Goal: Task Accomplishment & Management: Use online tool/utility

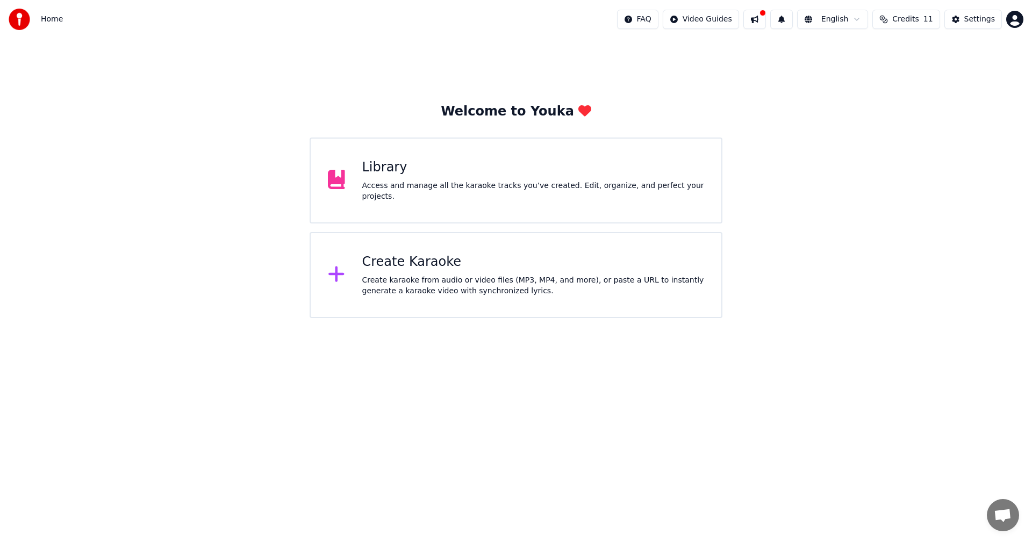
click at [442, 318] on html "Home FAQ Video Guides English Credits 11 Settings Welcome to Youka Library Acce…" at bounding box center [516, 159] width 1032 height 318
click at [766, 22] on button at bounding box center [754, 19] width 23 height 19
click at [729, 62] on div "Welcome to Youka Library Access and manage all the karaoke tracks you’ve create…" at bounding box center [516, 179] width 1032 height 280
click at [572, 275] on div "Create karaoke from audio or video files (MP3, MP4, and more), or paste a URL t…" at bounding box center [533, 286] width 342 height 22
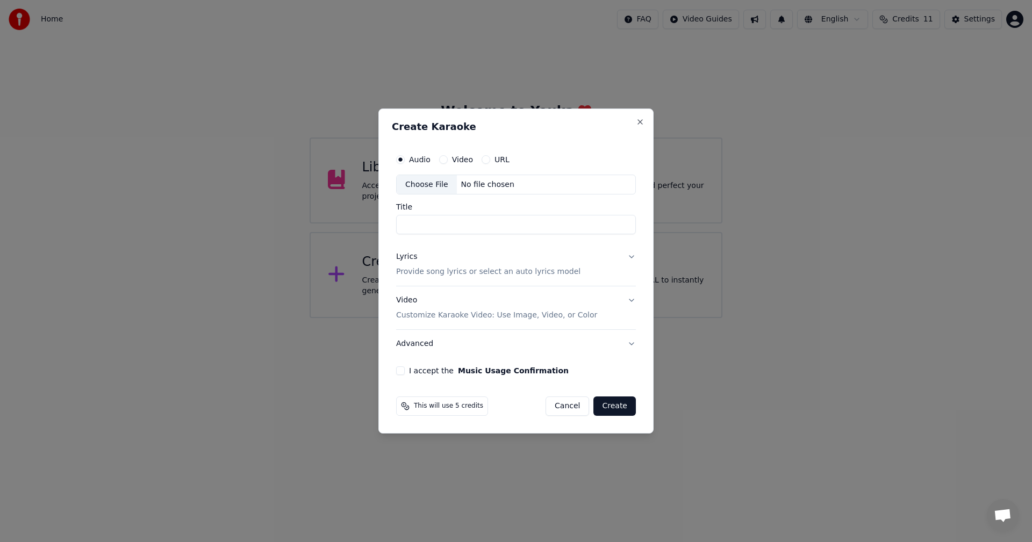
click at [429, 185] on div "Choose File" at bounding box center [427, 184] width 60 height 19
type input "**********"
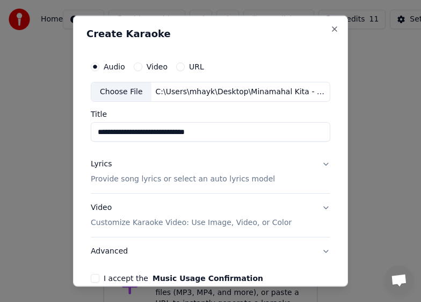
click at [141, 181] on p "Provide song lyrics or select an auto lyrics model" at bounding box center [183, 179] width 184 height 11
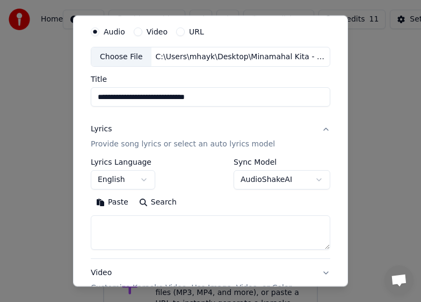
scroll to position [54, 0]
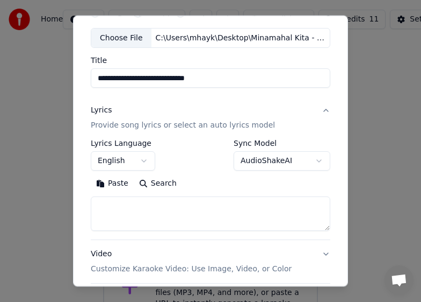
click at [175, 213] on textarea at bounding box center [211, 213] width 240 height 34
paste textarea "**********"
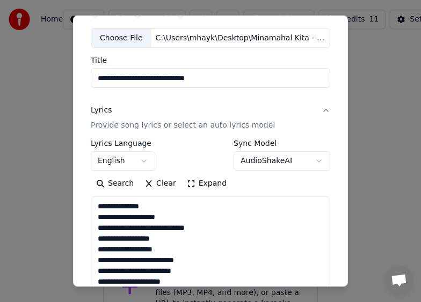
scroll to position [400, 0]
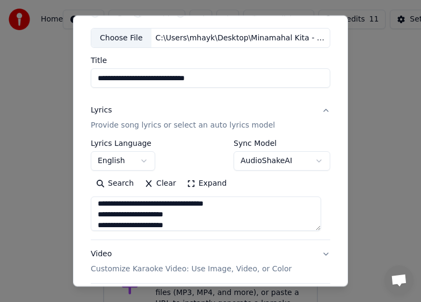
type textarea "**********"
click at [256, 241] on button "Video Customize Karaoke Video: Use Image, Video, or Color" at bounding box center [211, 261] width 240 height 43
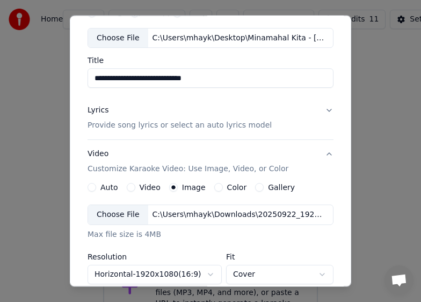
click at [119, 217] on div "Choose File" at bounding box center [118, 214] width 60 height 19
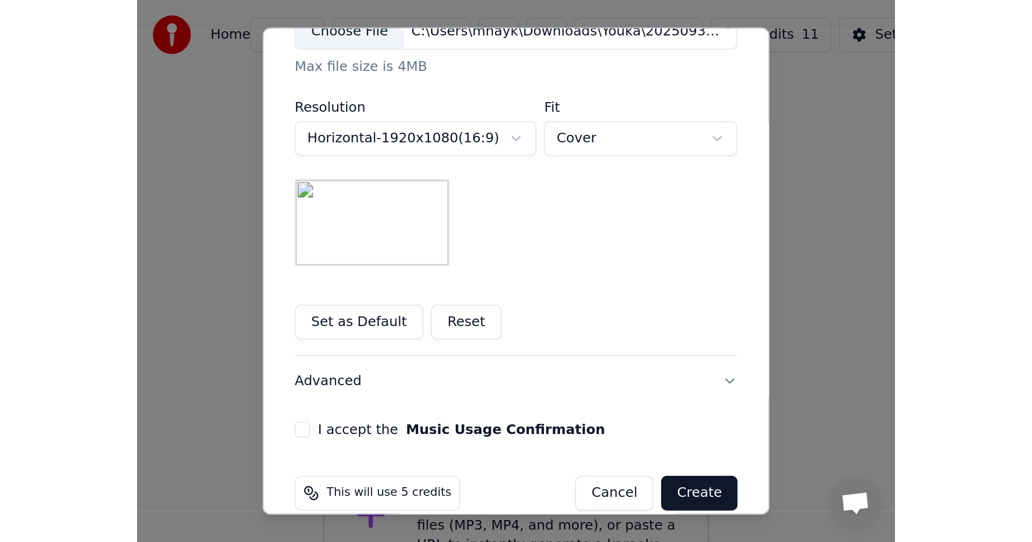
scroll to position [266, 0]
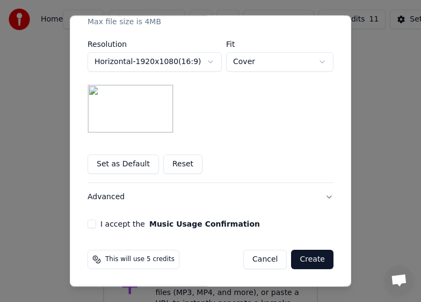
click at [107, 223] on label "I accept the Music Usage Confirmation" at bounding box center [181, 224] width 160 height 8
click at [96, 223] on button "I accept the Music Usage Confirmation" at bounding box center [92, 223] width 9 height 9
click at [312, 257] on button "Create" at bounding box center [312, 258] width 42 height 19
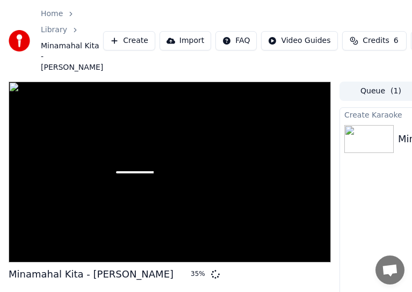
click at [252, 3] on div "Home Library Minamahal Kita - [PERSON_NAME] Create Import FAQ Video Guides Cred…" at bounding box center [206, 41] width 412 height 82
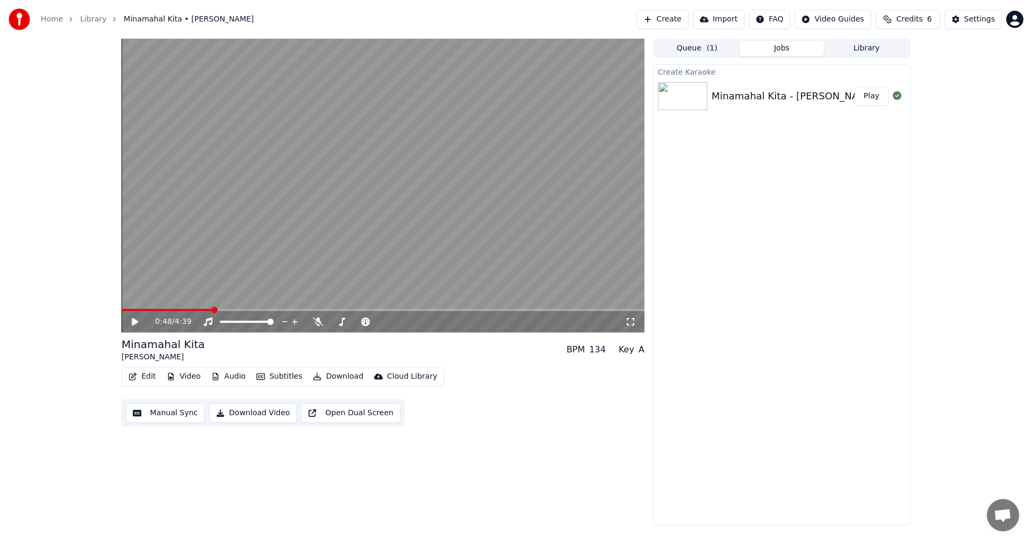
click at [163, 413] on button "Manual Sync" at bounding box center [165, 413] width 79 height 19
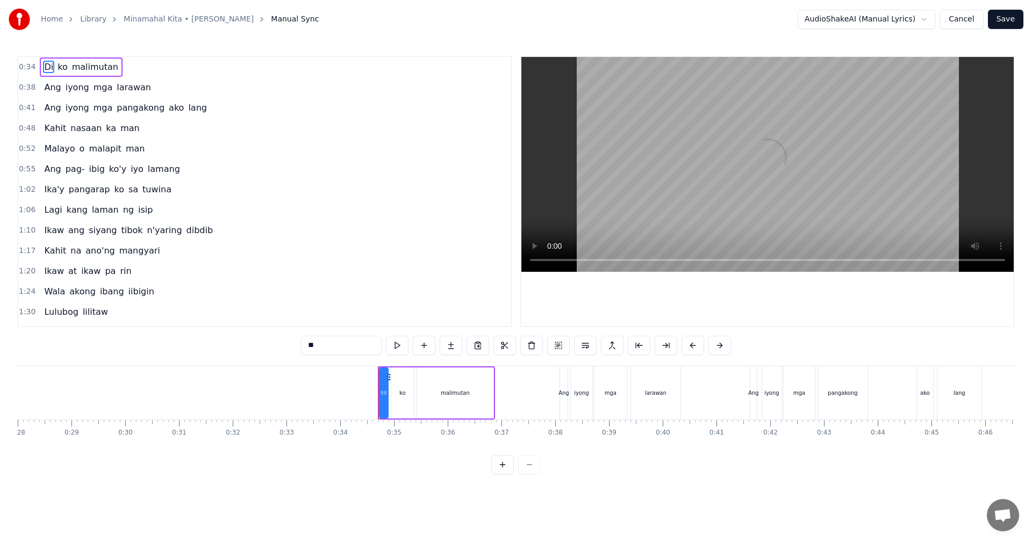
scroll to position [0, 1811]
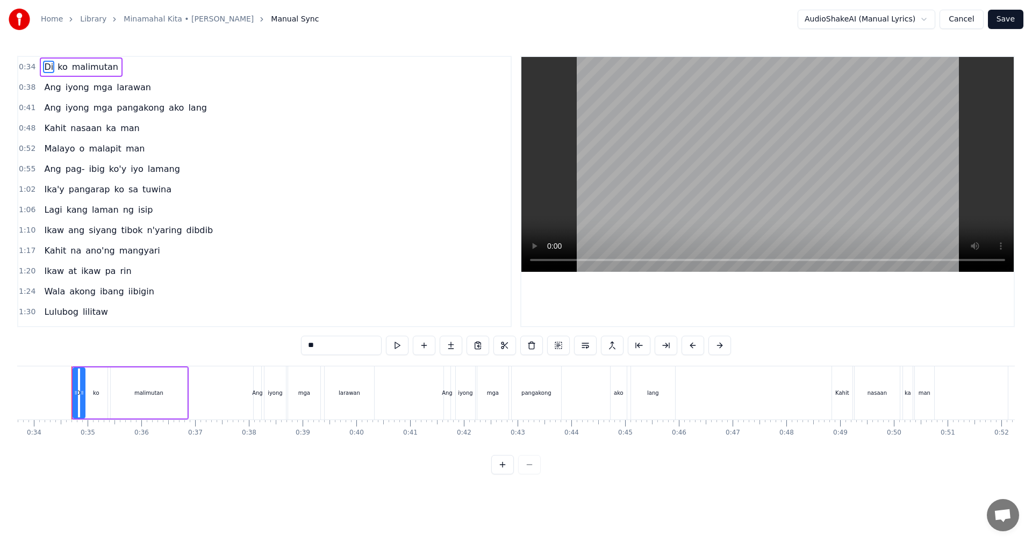
click at [80, 398] on div at bounding box center [82, 393] width 4 height 49
click at [71, 398] on div "Di ko malimutan" at bounding box center [129, 393] width 117 height 53
click at [75, 398] on div "Di" at bounding box center [79, 393] width 12 height 51
drag, startPoint x: 75, startPoint y: 398, endPoint x: 62, endPoint y: 399, distance: 12.9
click at [62, 399] on div at bounding box center [63, 393] width 4 height 49
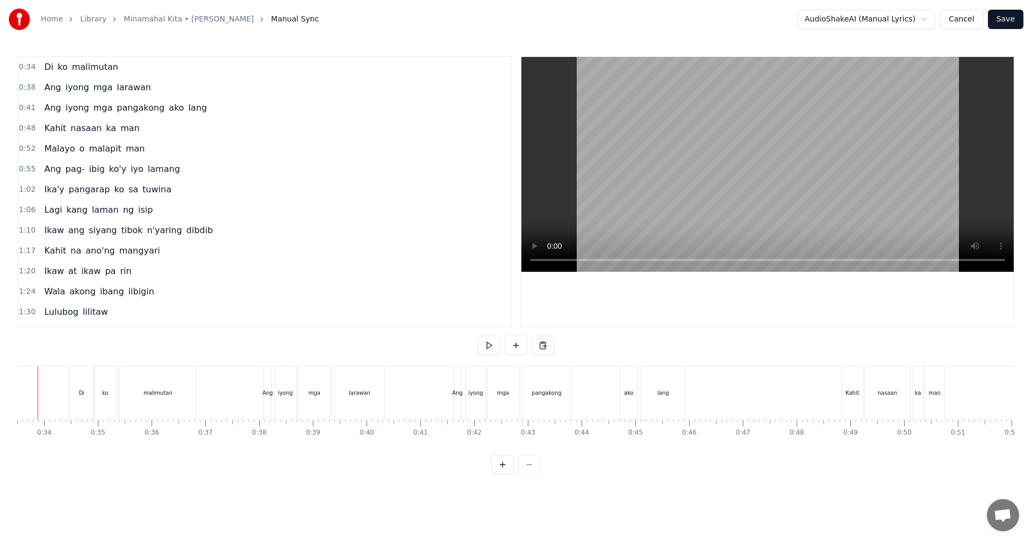
scroll to position [0, 1767]
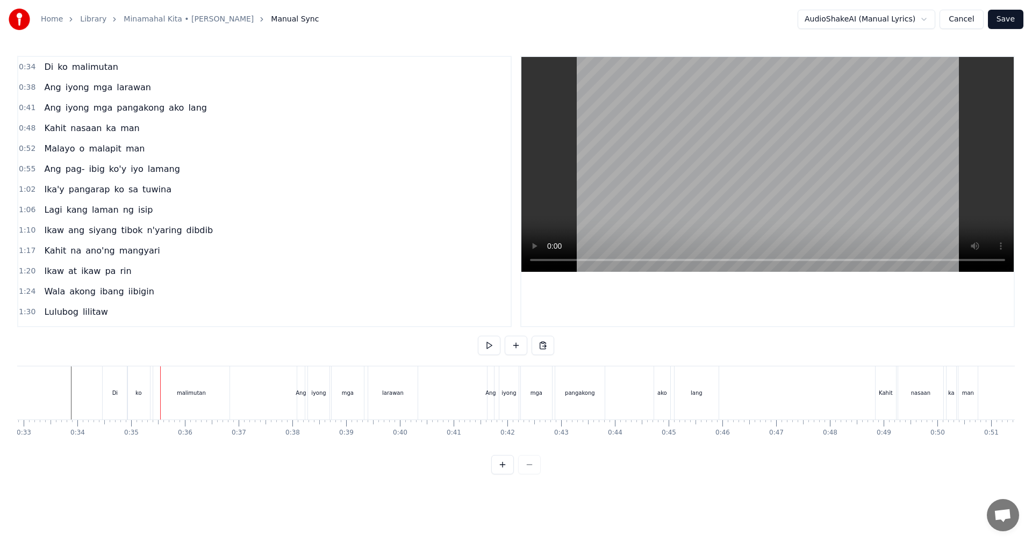
click at [149, 391] on div "Di" at bounding box center [156, 393] width 25 height 53
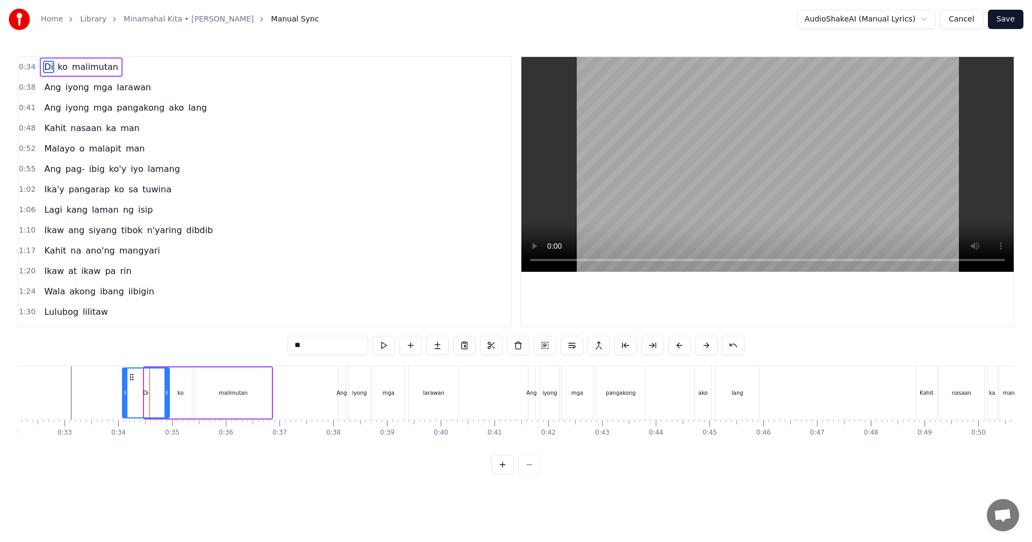
drag, startPoint x: 146, startPoint y: 396, endPoint x: 124, endPoint y: 395, distance: 22.6
click at [124, 395] on icon at bounding box center [125, 393] width 4 height 9
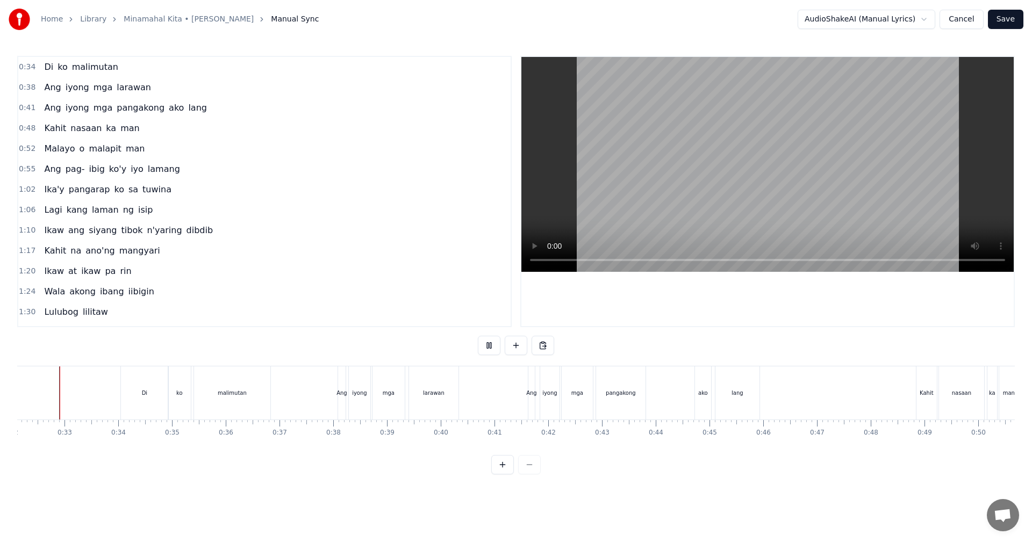
scroll to position [0, 1715]
click at [936, 391] on div "Kahit" at bounding box center [939, 393] width 14 height 8
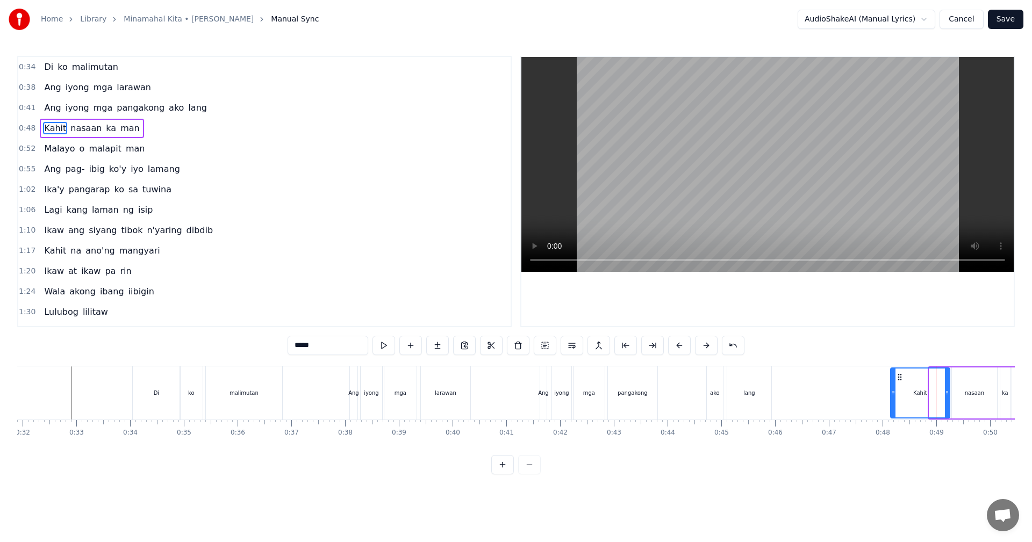
drag, startPoint x: 932, startPoint y: 397, endPoint x: 893, endPoint y: 397, distance: 38.2
click at [893, 397] on div at bounding box center [893, 393] width 4 height 49
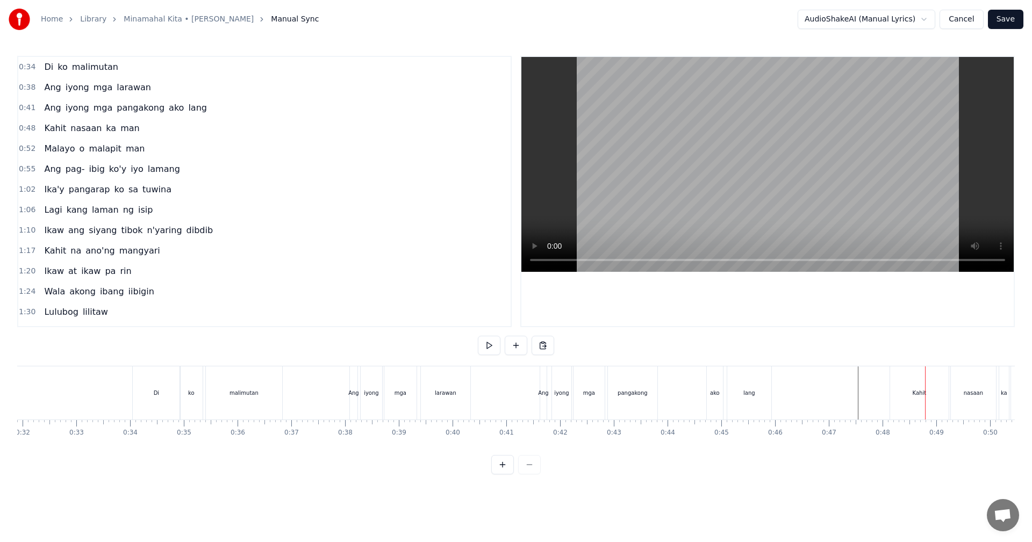
click at [919, 390] on div "Kahit" at bounding box center [920, 393] width 14 height 8
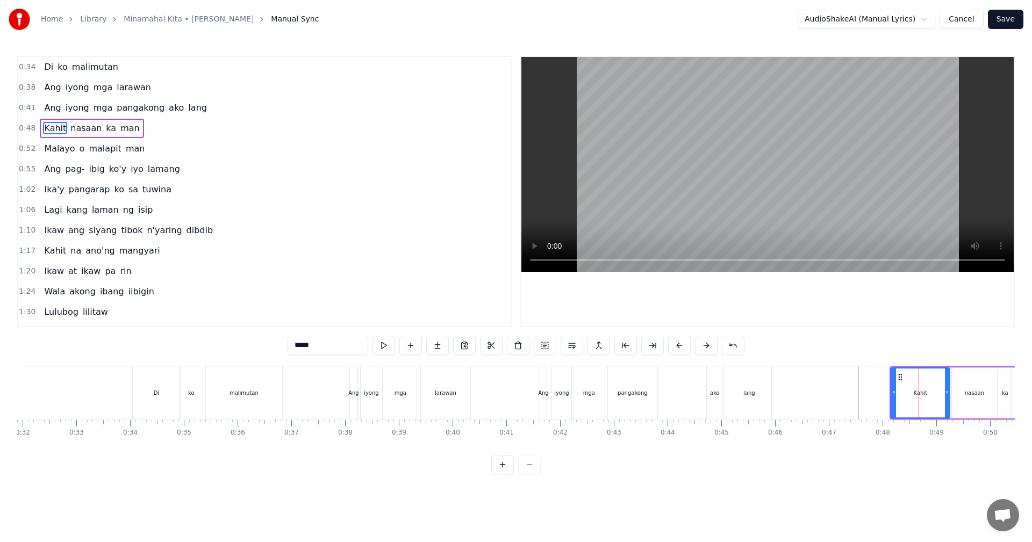
drag, startPoint x: 891, startPoint y: 398, endPoint x: 898, endPoint y: 398, distance: 7.5
click at [898, 398] on div "Kahit" at bounding box center [921, 393] width 60 height 51
drag, startPoint x: 893, startPoint y: 398, endPoint x: 908, endPoint y: 398, distance: 15.1
click at [908, 398] on div at bounding box center [909, 393] width 4 height 49
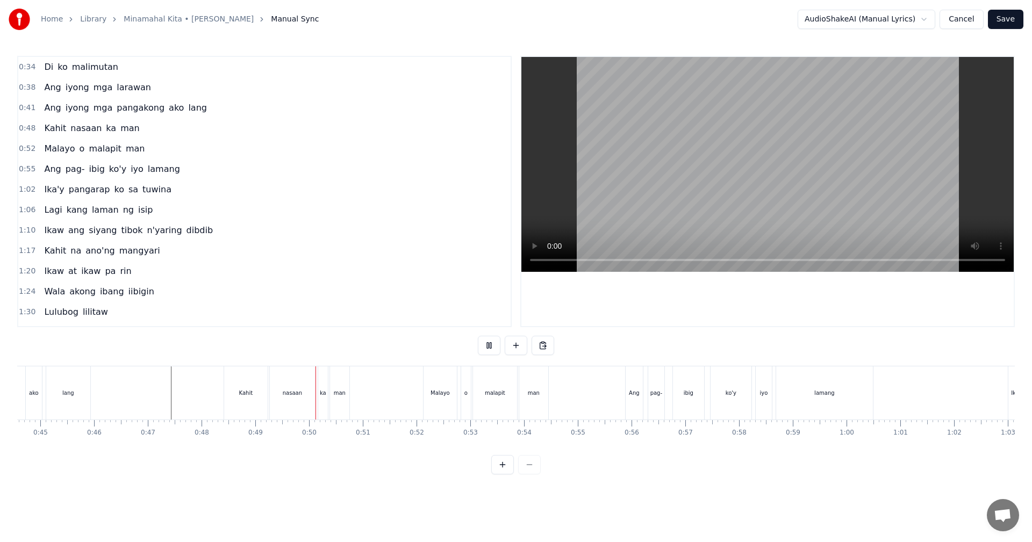
scroll to position [0, 2609]
click at [417, 398] on div "Ang" at bounding box center [421, 393] width 17 height 53
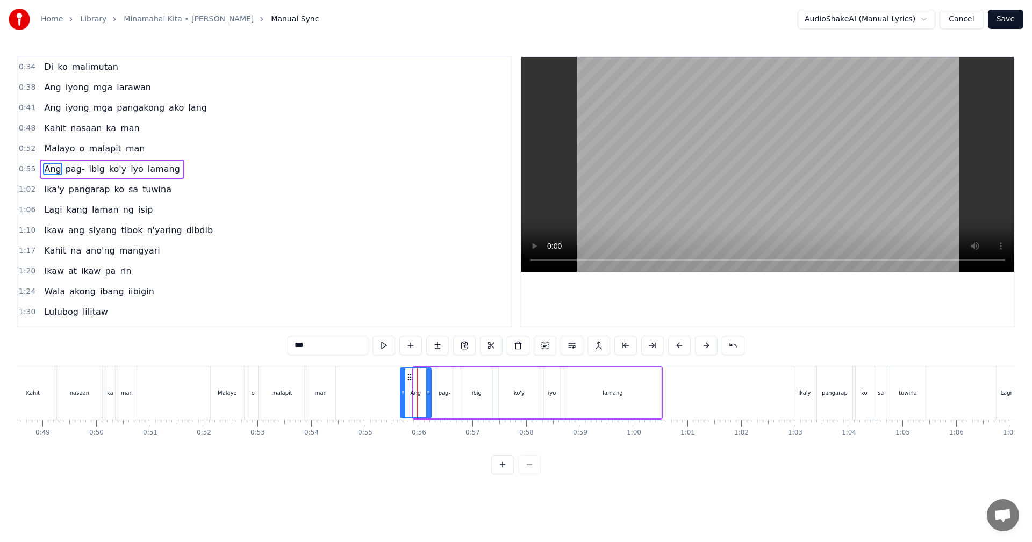
drag, startPoint x: 414, startPoint y: 397, endPoint x: 400, endPoint y: 398, distance: 14.0
click at [401, 398] on div at bounding box center [403, 393] width 4 height 49
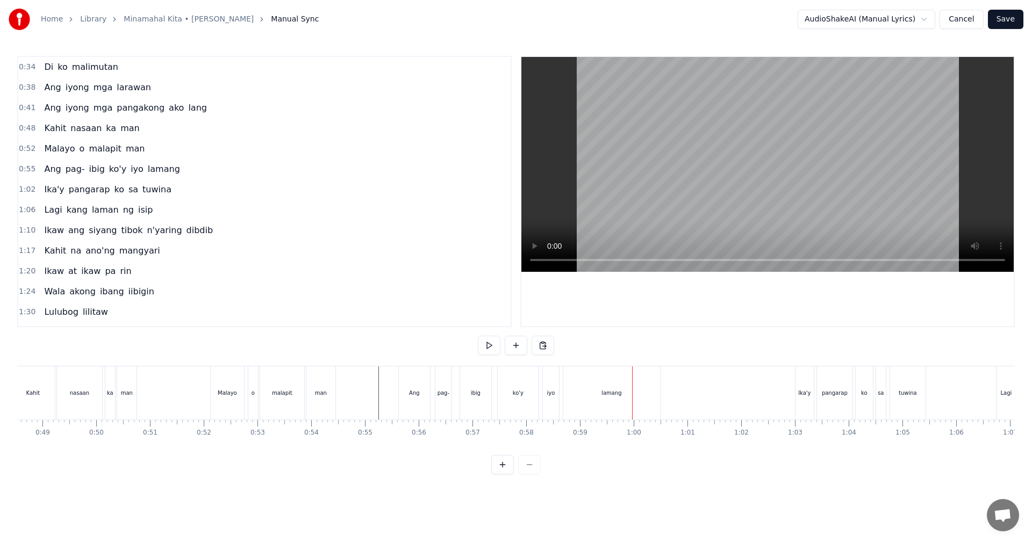
click at [549, 393] on div "iyo" at bounding box center [551, 393] width 8 height 8
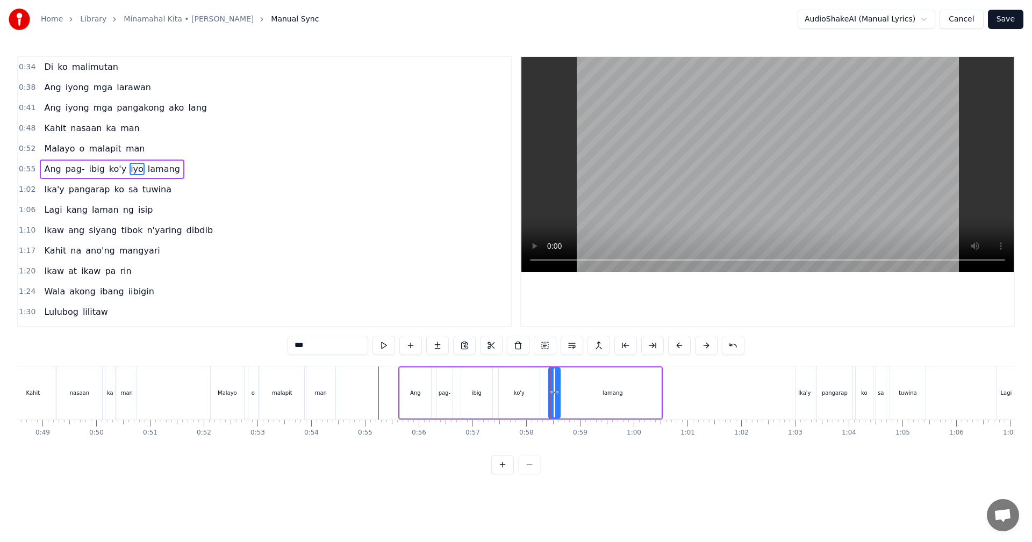
click at [552, 399] on div at bounding box center [551, 393] width 4 height 49
drag, startPoint x: 557, startPoint y: 399, endPoint x: 570, endPoint y: 399, distance: 12.9
click at [570, 399] on div at bounding box center [569, 393] width 4 height 49
click at [602, 400] on div "lamang" at bounding box center [612, 393] width 97 height 51
type input "******"
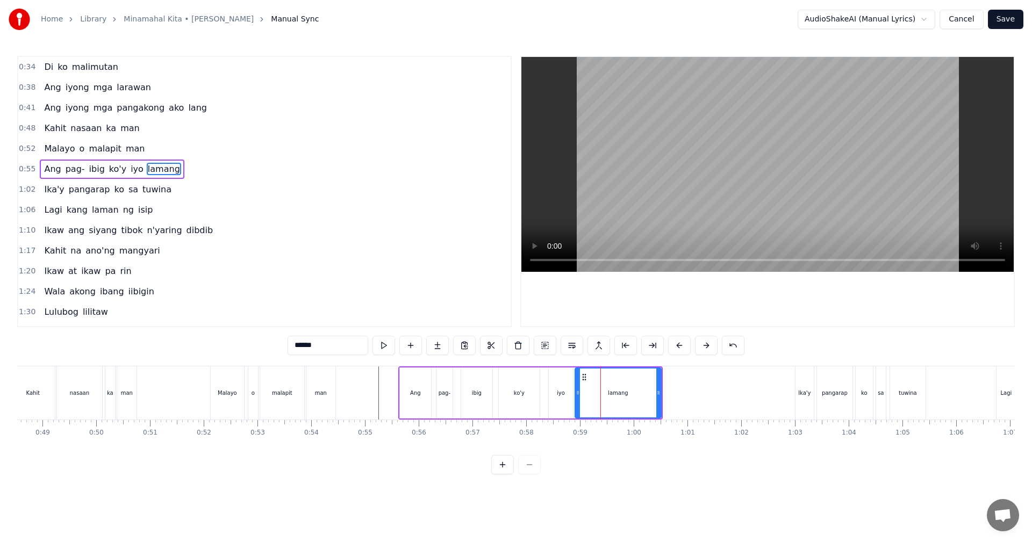
drag, startPoint x: 567, startPoint y: 399, endPoint x: 578, endPoint y: 399, distance: 10.8
click at [578, 399] on div at bounding box center [578, 393] width 4 height 49
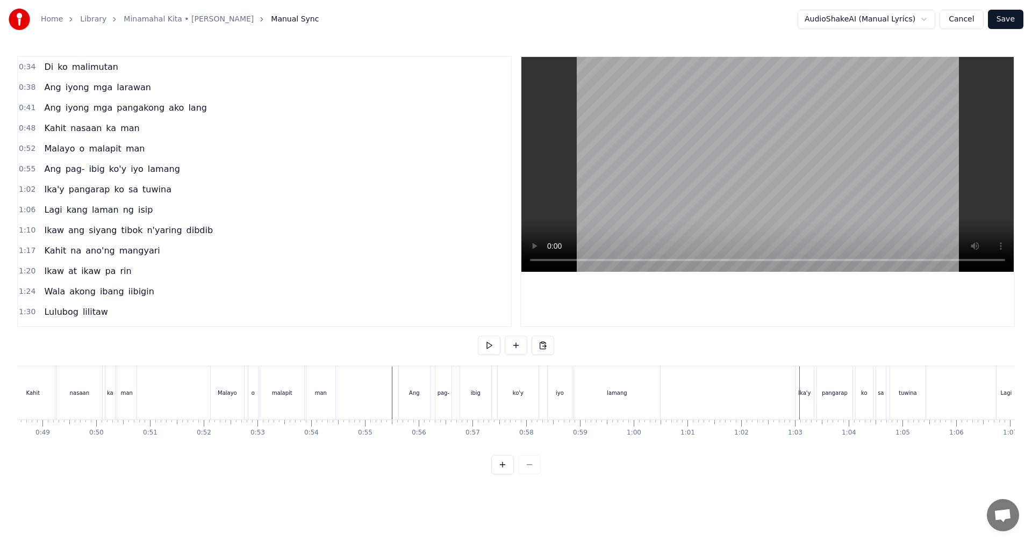
click at [811, 392] on div "Ika'y" at bounding box center [805, 393] width 18 height 53
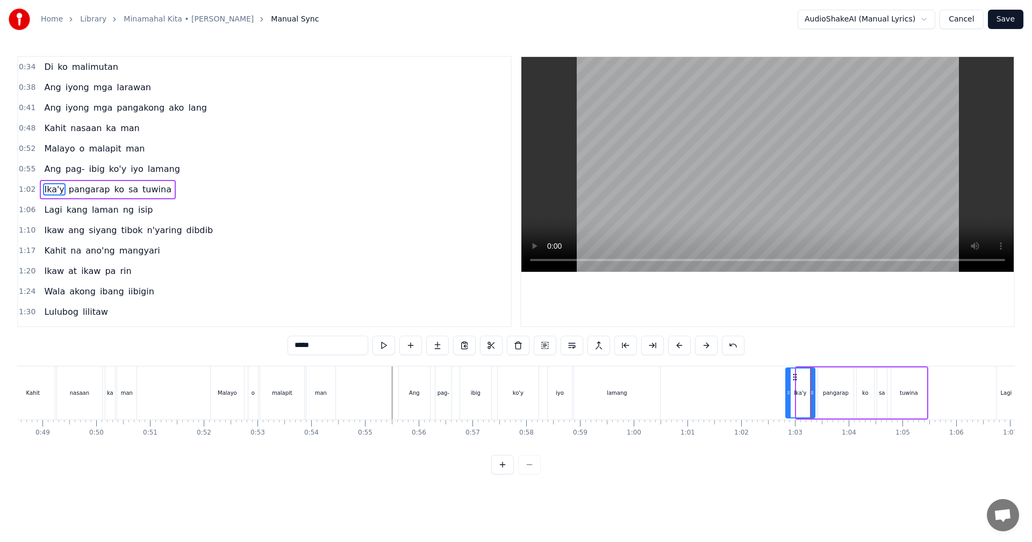
drag, startPoint x: 798, startPoint y: 396, endPoint x: 787, endPoint y: 397, distance: 10.8
click at [787, 397] on icon at bounding box center [788, 393] width 4 height 9
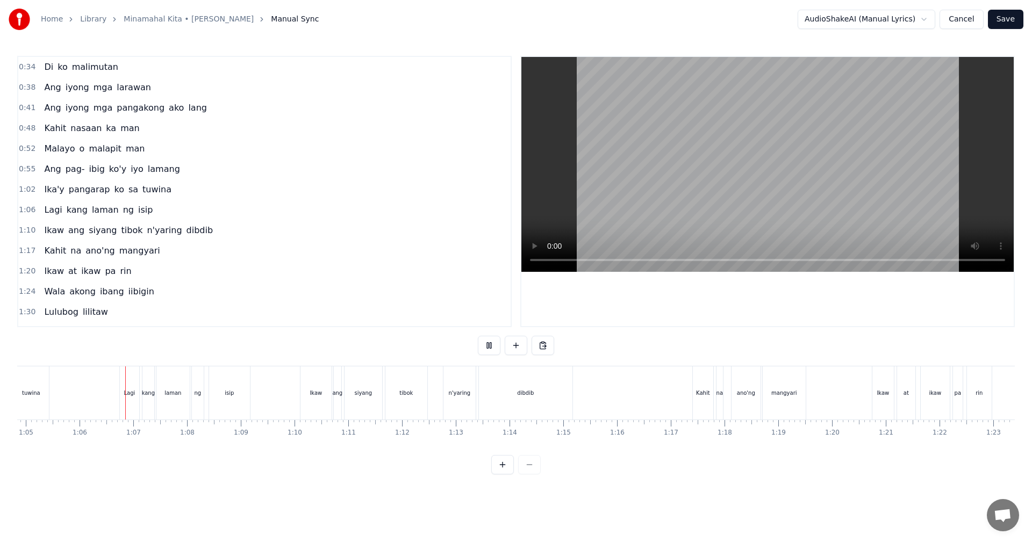
scroll to position [0, 3512]
click at [676, 405] on div "Kahit" at bounding box center [677, 393] width 20 height 53
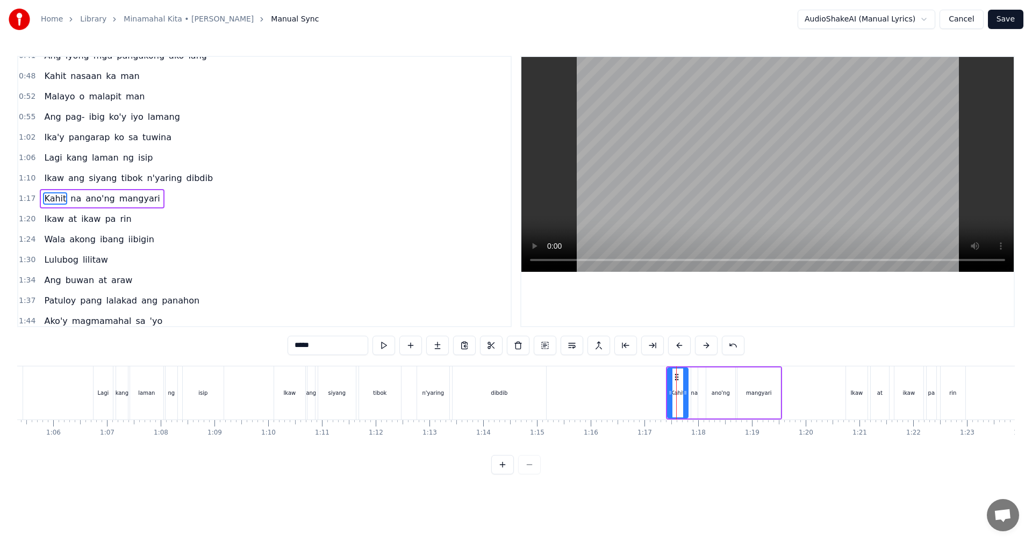
scroll to position [59, 0]
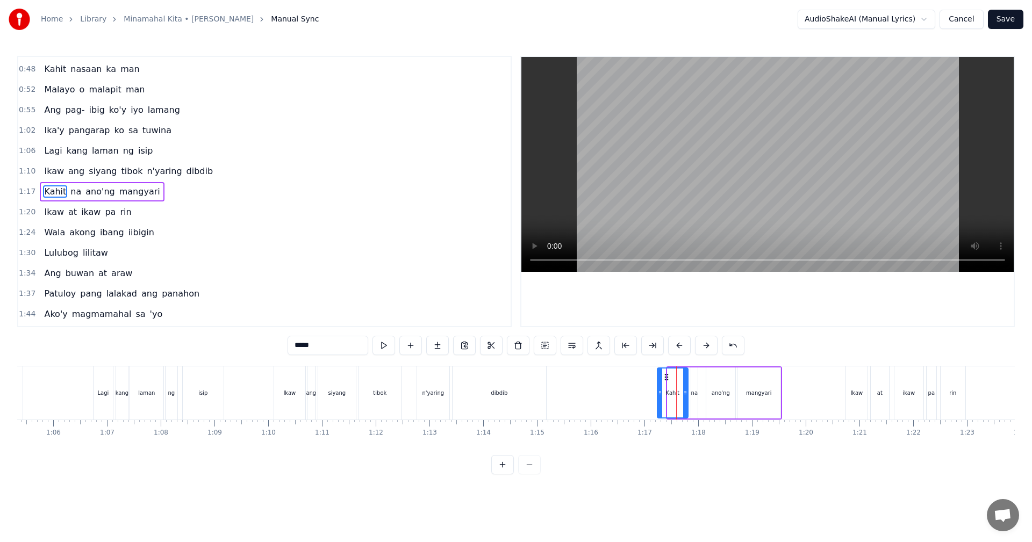
drag, startPoint x: 669, startPoint y: 403, endPoint x: 660, endPoint y: 403, distance: 9.1
click at [660, 403] on div at bounding box center [660, 393] width 4 height 49
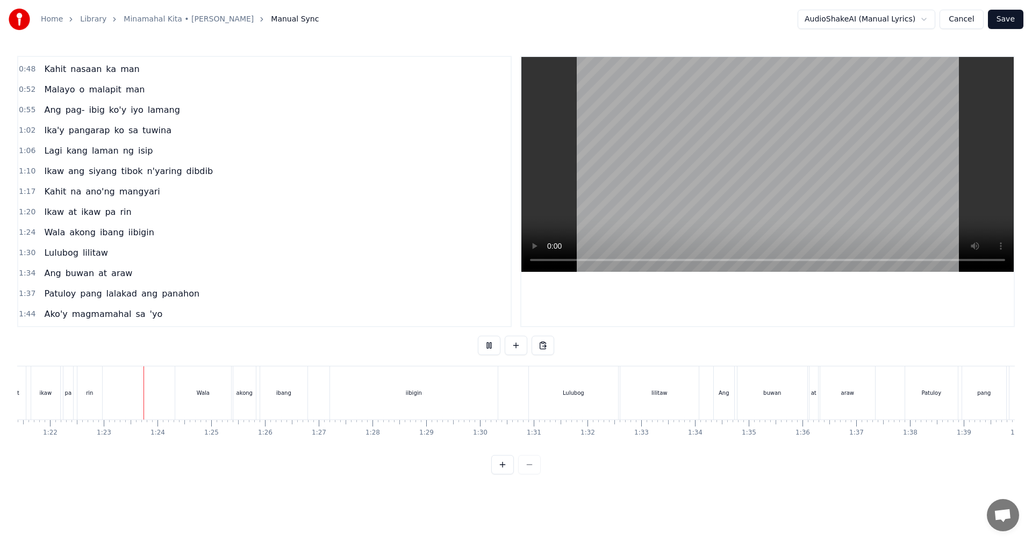
scroll to position [0, 4413]
click at [419, 401] on div "iibigin" at bounding box center [376, 393] width 168 height 53
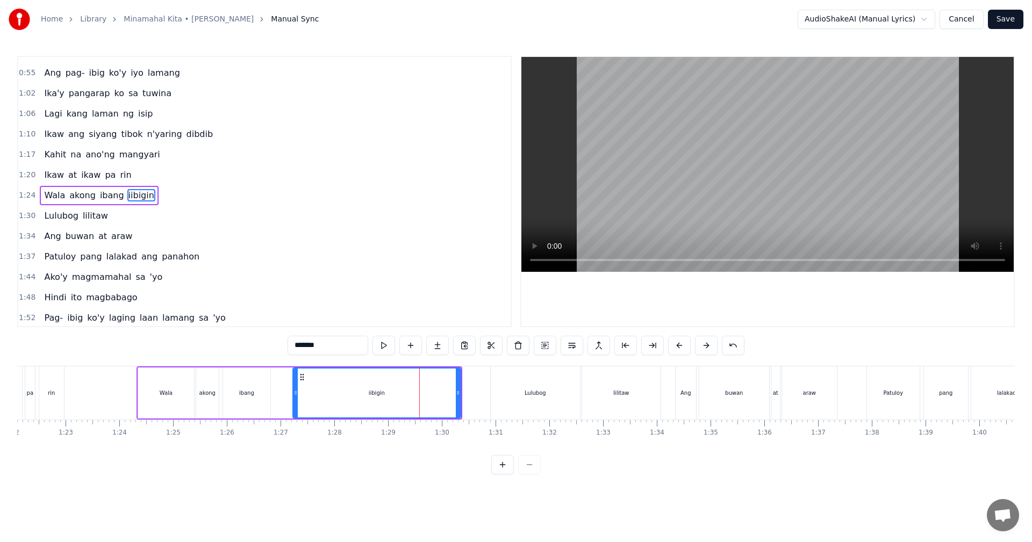
scroll to position [100, 0]
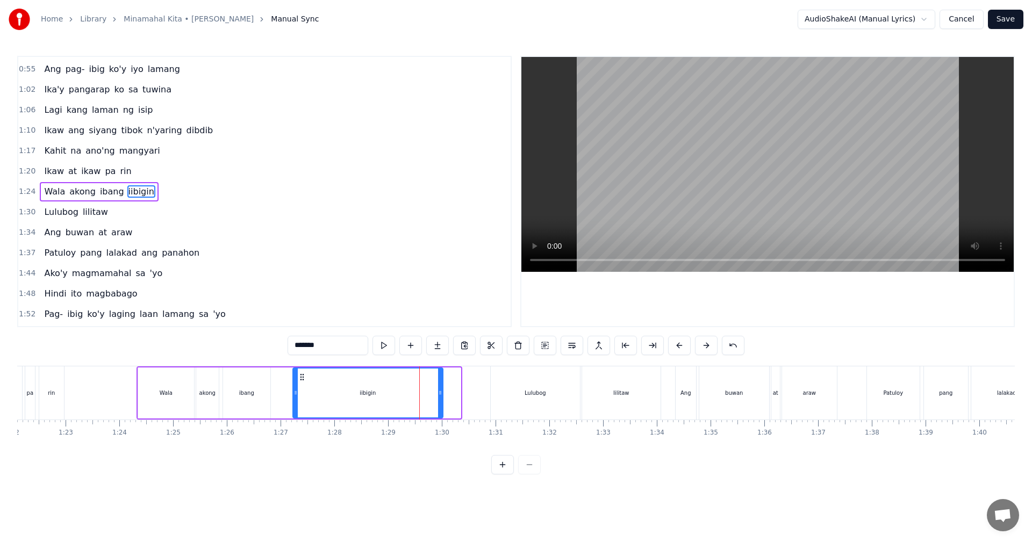
drag, startPoint x: 458, startPoint y: 400, endPoint x: 440, endPoint y: 399, distance: 17.8
click at [440, 399] on div at bounding box center [440, 393] width 4 height 49
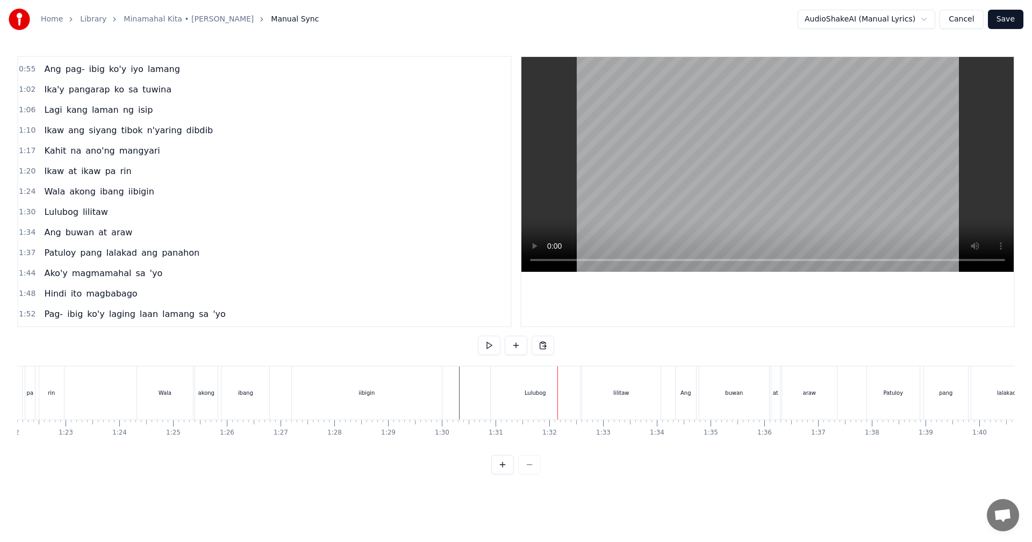
click at [432, 387] on div "iibigin" at bounding box center [367, 393] width 150 height 53
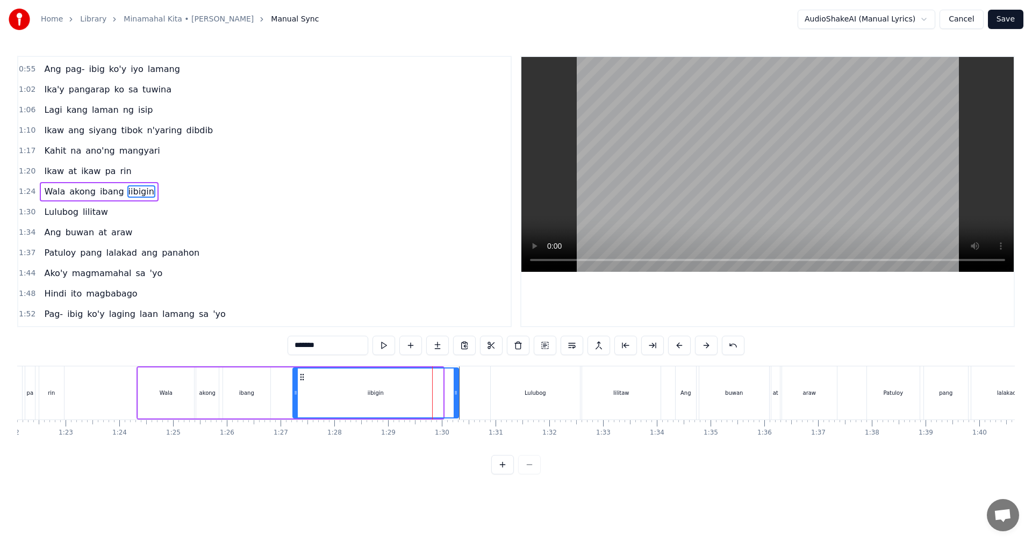
drag, startPoint x: 441, startPoint y: 390, endPoint x: 457, endPoint y: 391, distance: 15.7
click at [457, 391] on icon at bounding box center [456, 393] width 4 height 9
click at [302, 362] on div "0:34 Di ko malimutan 0:38 Ang iyong mga larawan 0:41 Ang iyong mga pangakong ak…" at bounding box center [516, 265] width 998 height 419
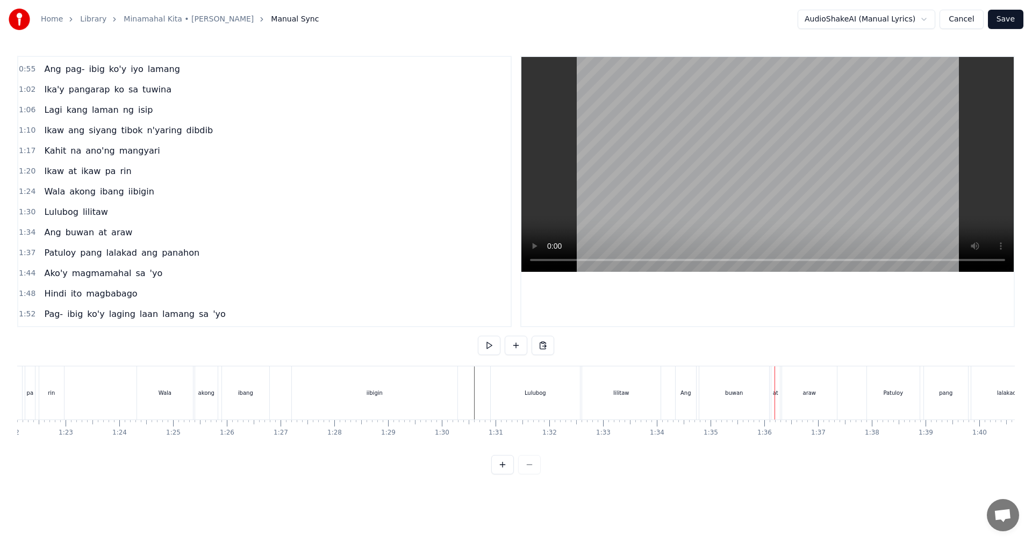
click at [735, 399] on div "buwan" at bounding box center [734, 393] width 70 height 53
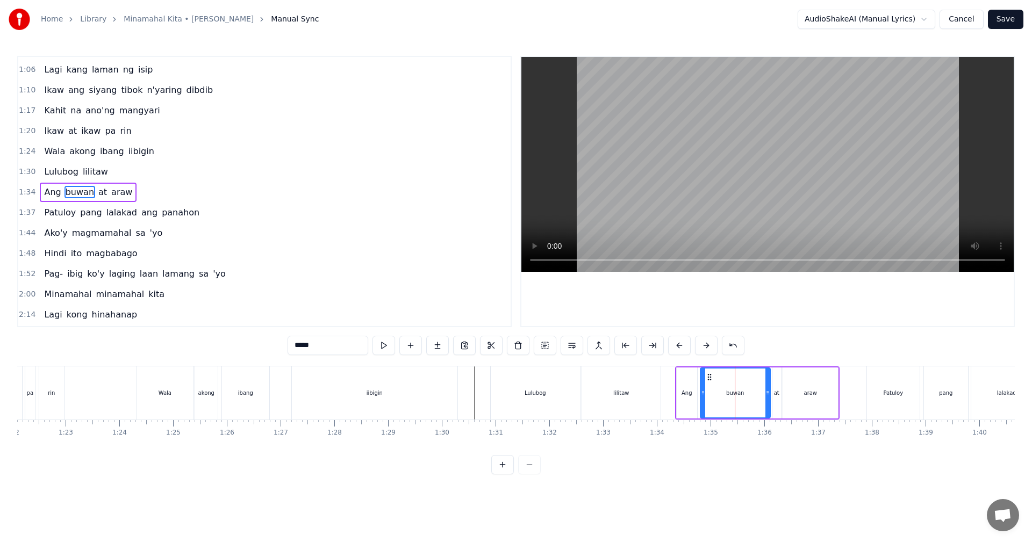
scroll to position [141, 0]
drag, startPoint x: 702, startPoint y: 401, endPoint x: 717, endPoint y: 402, distance: 14.6
click at [717, 402] on div at bounding box center [717, 393] width 4 height 49
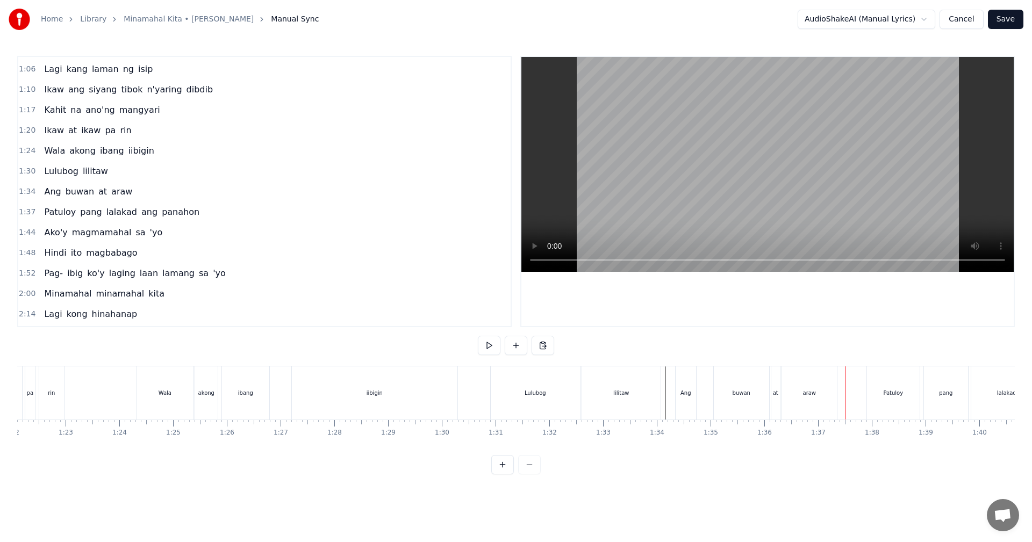
click at [791, 386] on div "araw" at bounding box center [809, 393] width 55 height 53
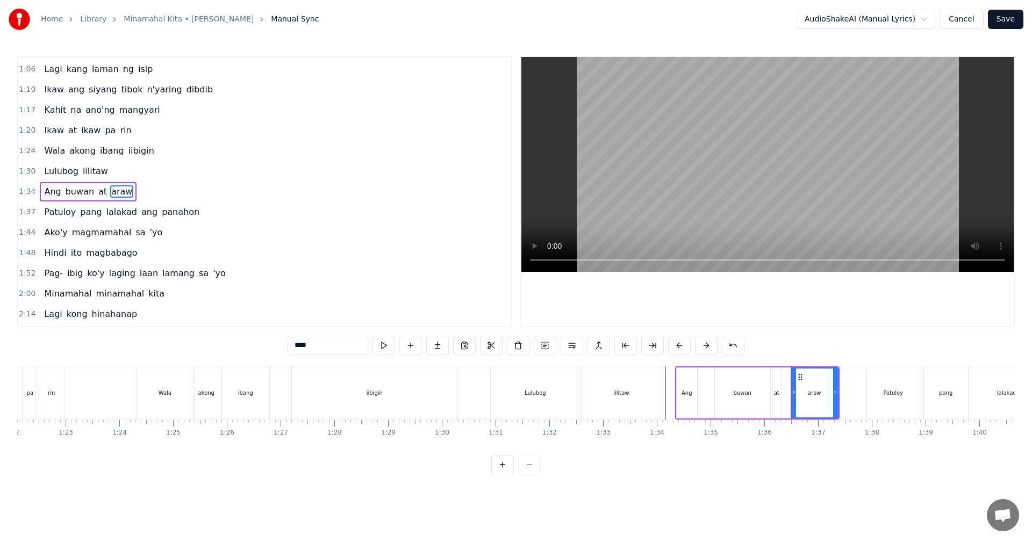
drag, startPoint x: 786, startPoint y: 390, endPoint x: 794, endPoint y: 391, distance: 8.1
click at [794, 391] on icon at bounding box center [794, 393] width 4 height 9
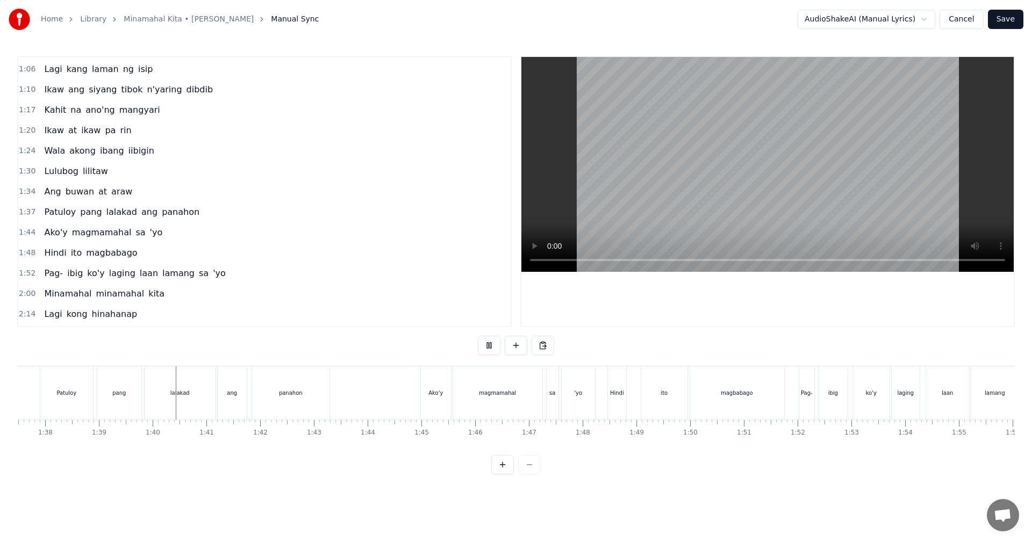
scroll to position [0, 5306]
click at [672, 410] on div "magbabago" at bounding box center [671, 393] width 95 height 53
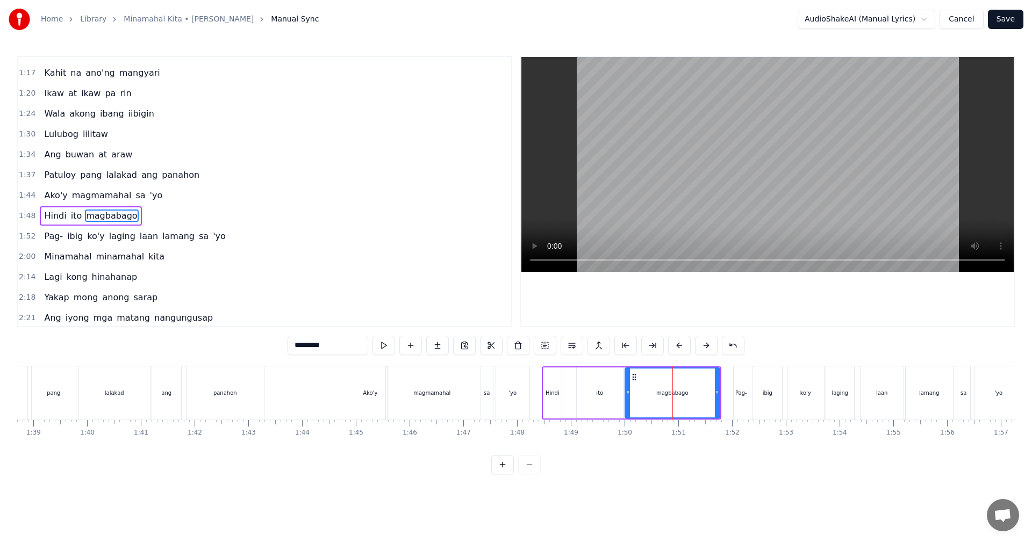
scroll to position [202, 0]
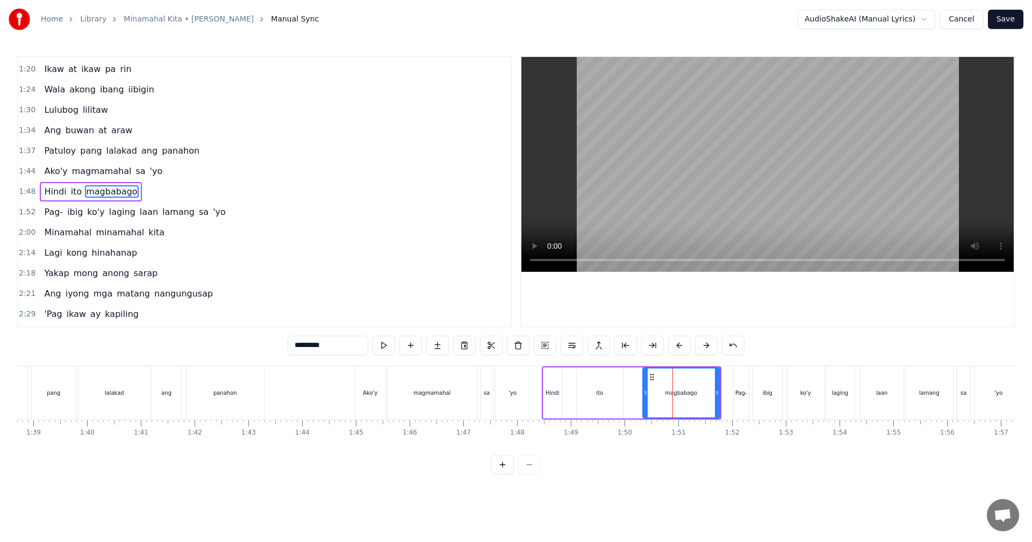
drag, startPoint x: 628, startPoint y: 404, endPoint x: 646, endPoint y: 405, distance: 17.8
click at [646, 405] on div at bounding box center [645, 393] width 4 height 49
drag, startPoint x: 718, startPoint y: 403, endPoint x: 733, endPoint y: 405, distance: 15.3
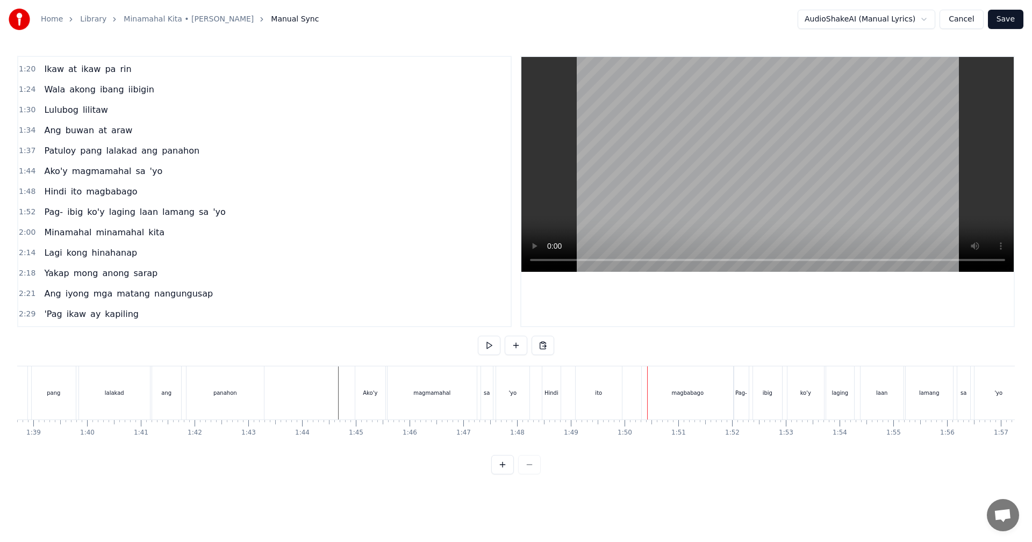
click at [585, 407] on div "ito" at bounding box center [599, 393] width 46 height 53
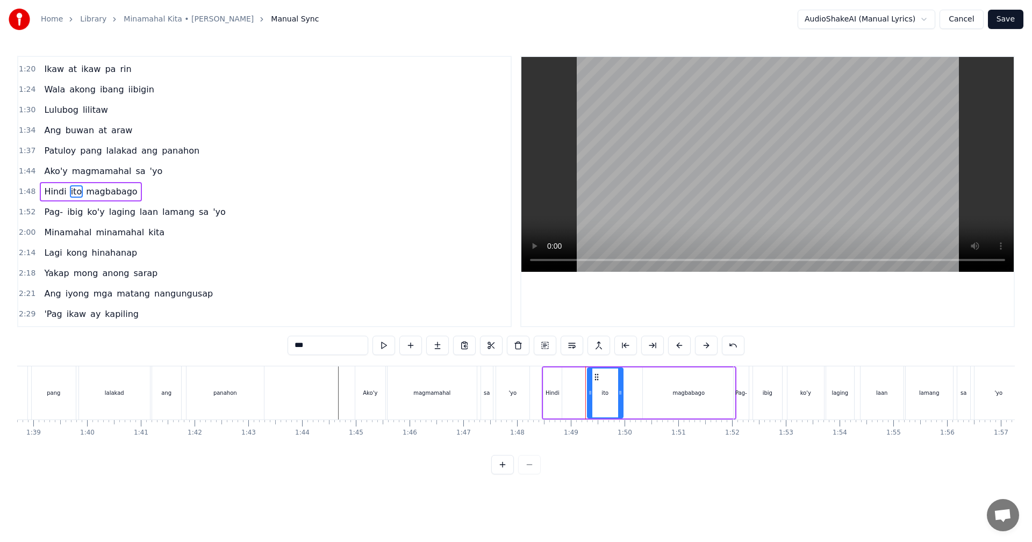
drag, startPoint x: 579, startPoint y: 403, endPoint x: 590, endPoint y: 404, distance: 10.8
click at [590, 404] on div at bounding box center [590, 393] width 4 height 49
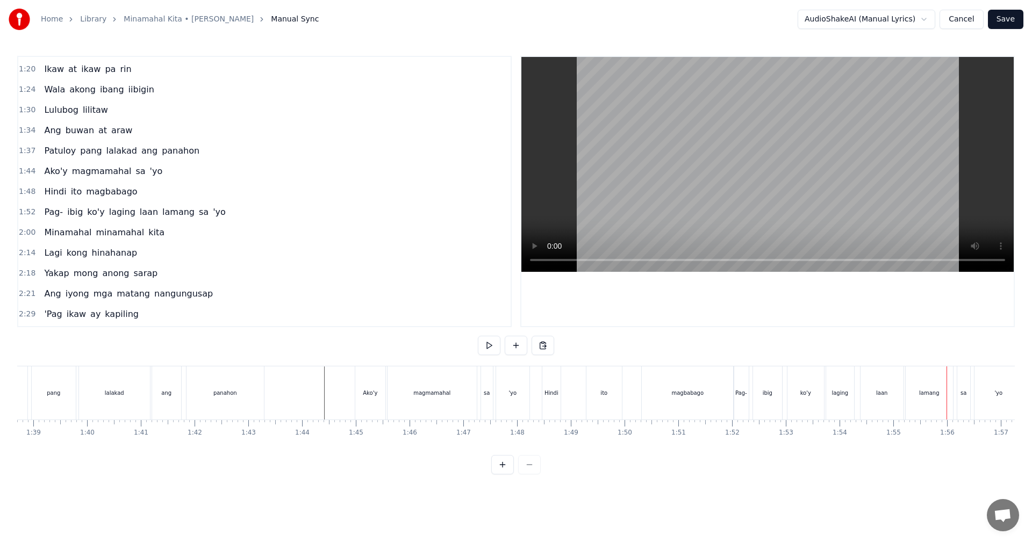
click at [1008, 12] on button "Save" at bounding box center [1005, 19] width 35 height 19
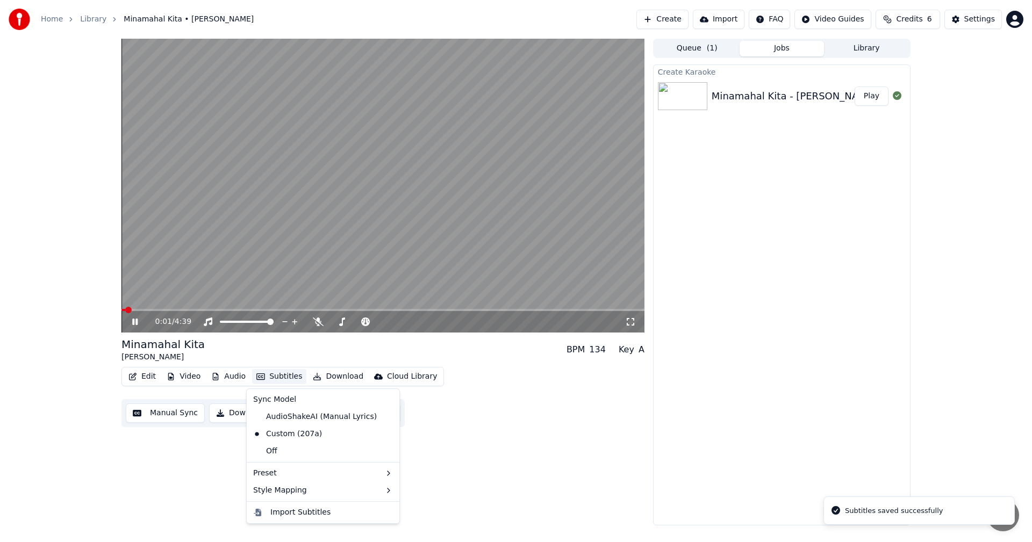
click at [279, 379] on button "Subtitles" at bounding box center [279, 376] width 54 height 15
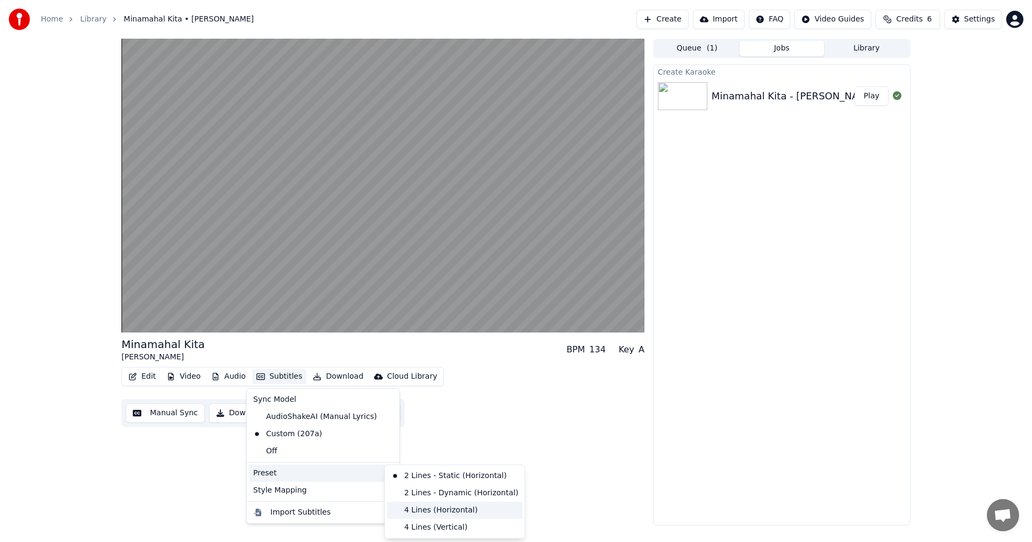
click at [426, 513] on div "4 Lines (Horizontal)" at bounding box center [454, 510] width 135 height 17
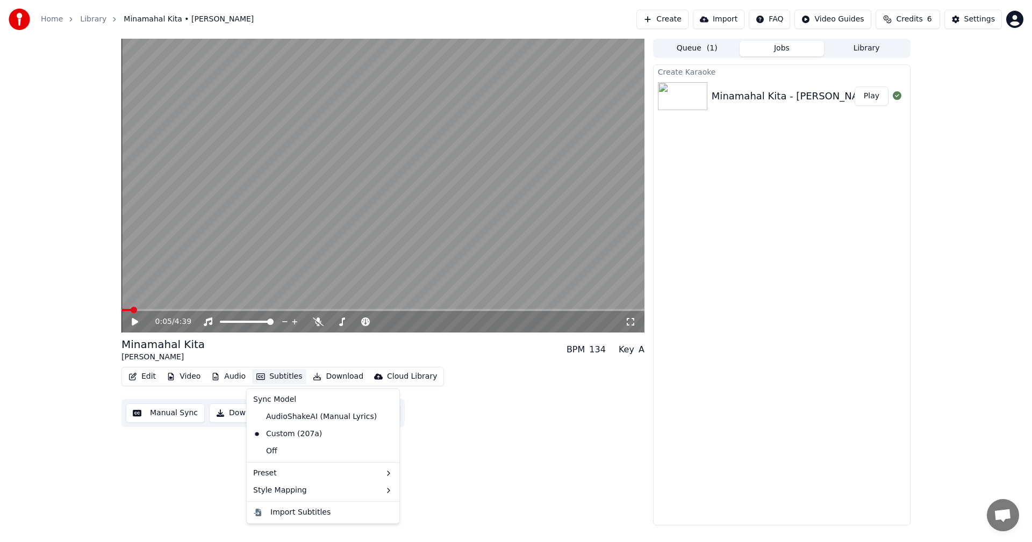
click at [268, 312] on div "0:05 / 4:39" at bounding box center [382, 322] width 523 height 22
click at [268, 310] on span at bounding box center [382, 310] width 523 height 2
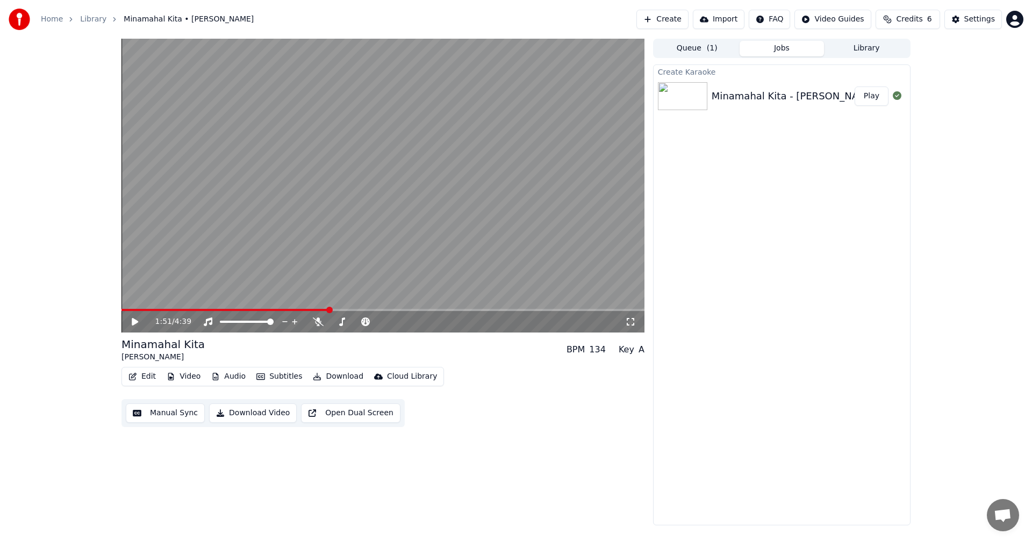
click at [330, 310] on span at bounding box center [382, 310] width 523 height 2
click at [314, 310] on span at bounding box center [314, 310] width 6 height 6
click at [133, 319] on icon at bounding box center [135, 322] width 6 height 8
click at [178, 416] on button "Manual Sync" at bounding box center [165, 413] width 79 height 19
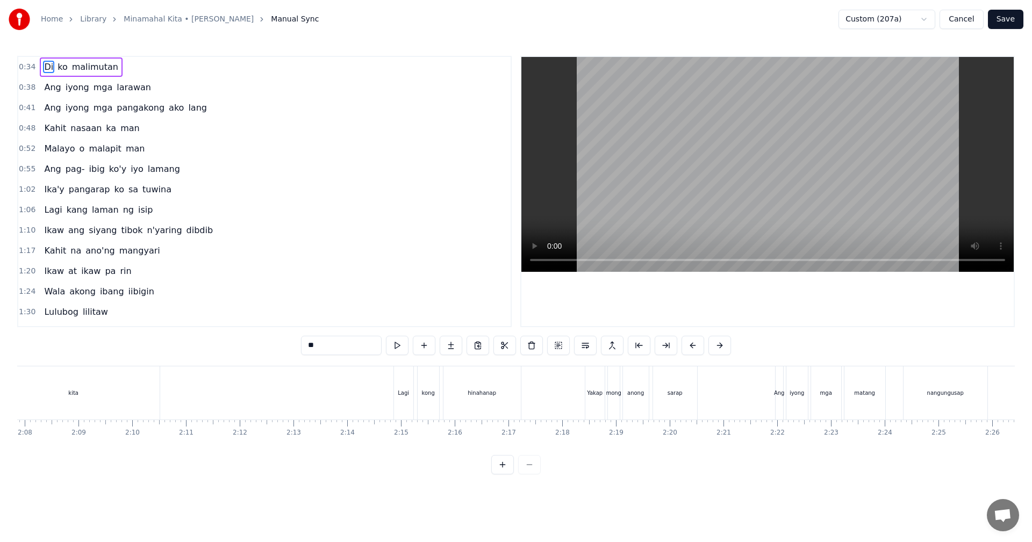
scroll to position [0, 6856]
click at [419, 405] on div "Lagi" at bounding box center [420, 393] width 19 height 53
type input "****"
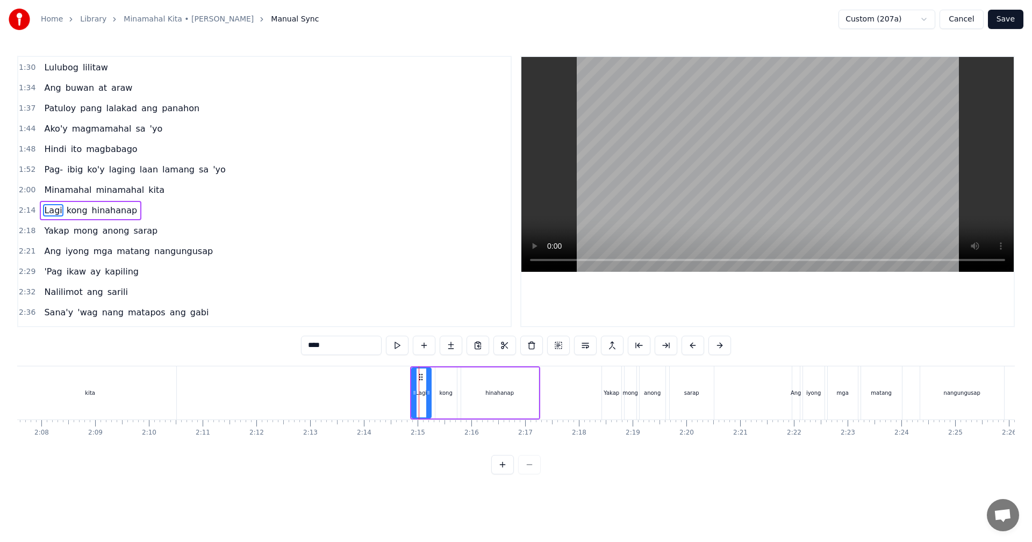
scroll to position [263, 0]
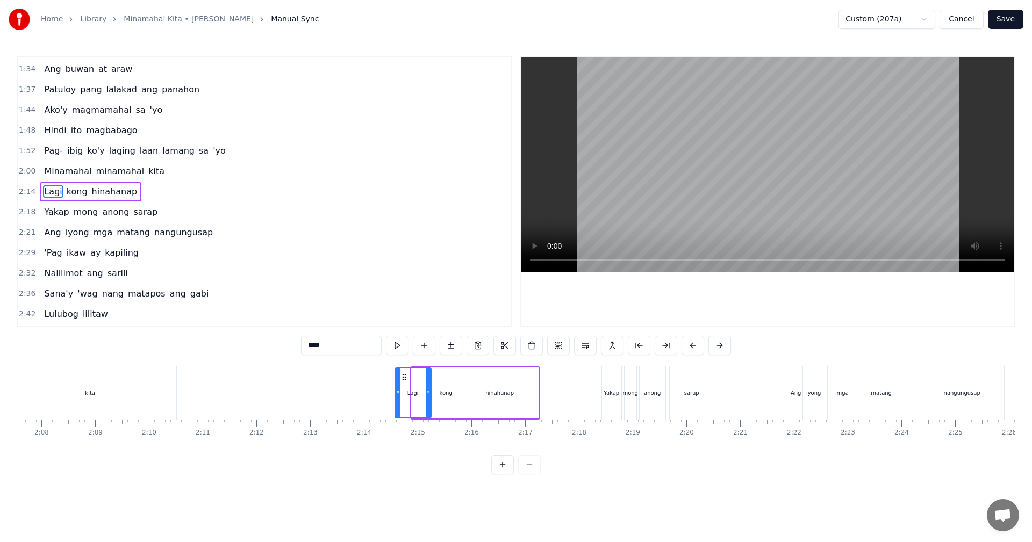
drag, startPoint x: 413, startPoint y: 400, endPoint x: 395, endPoint y: 400, distance: 18.8
click at [396, 400] on div at bounding box center [398, 393] width 4 height 49
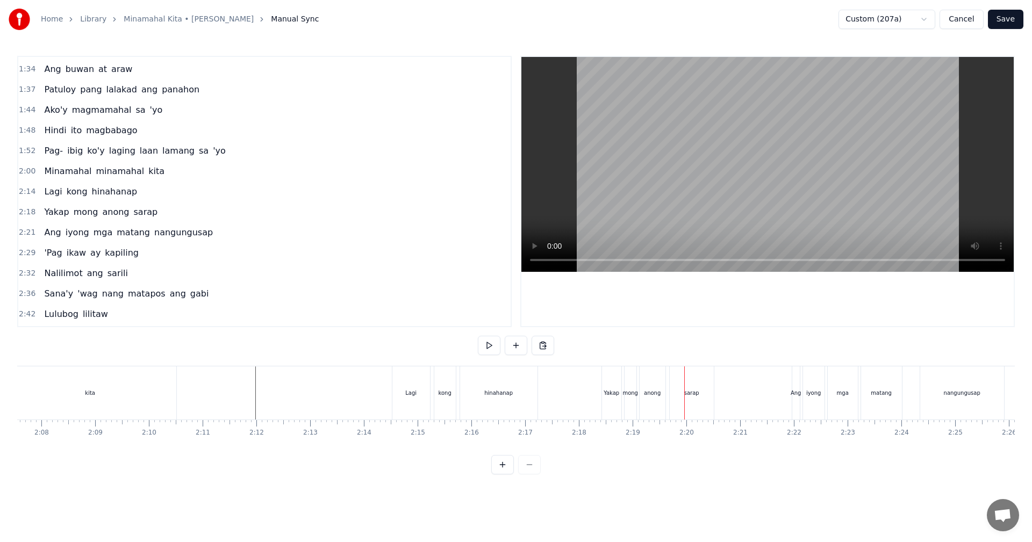
click at [610, 407] on div "Yakap" at bounding box center [611, 393] width 19 height 53
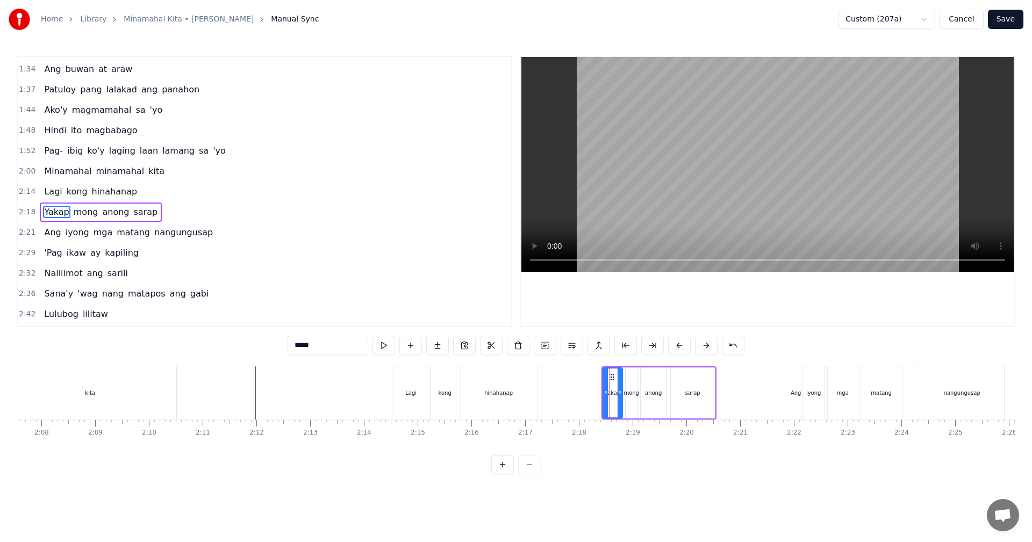
scroll to position [284, 0]
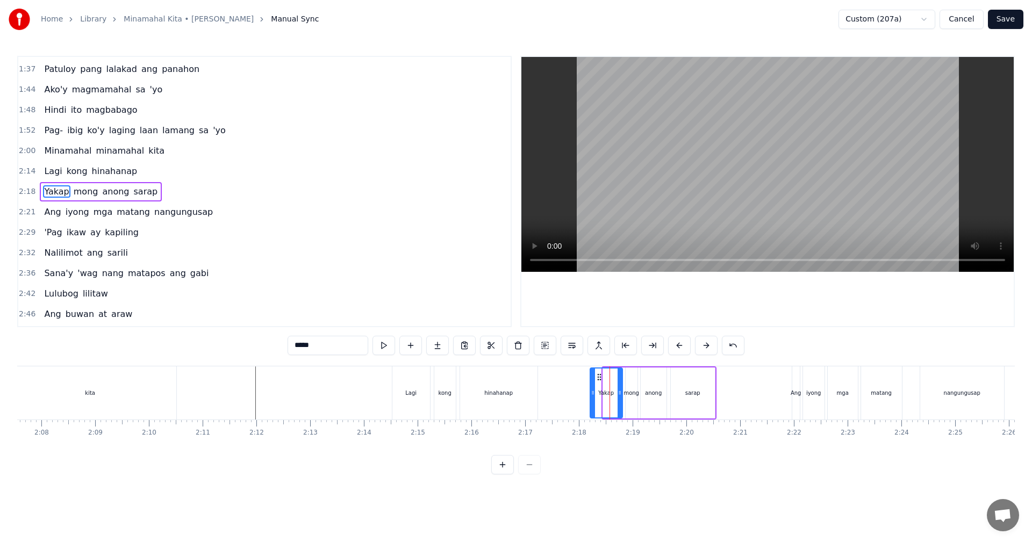
drag, startPoint x: 605, startPoint y: 403, endPoint x: 592, endPoint y: 403, distance: 12.9
click at [592, 403] on div at bounding box center [593, 393] width 4 height 49
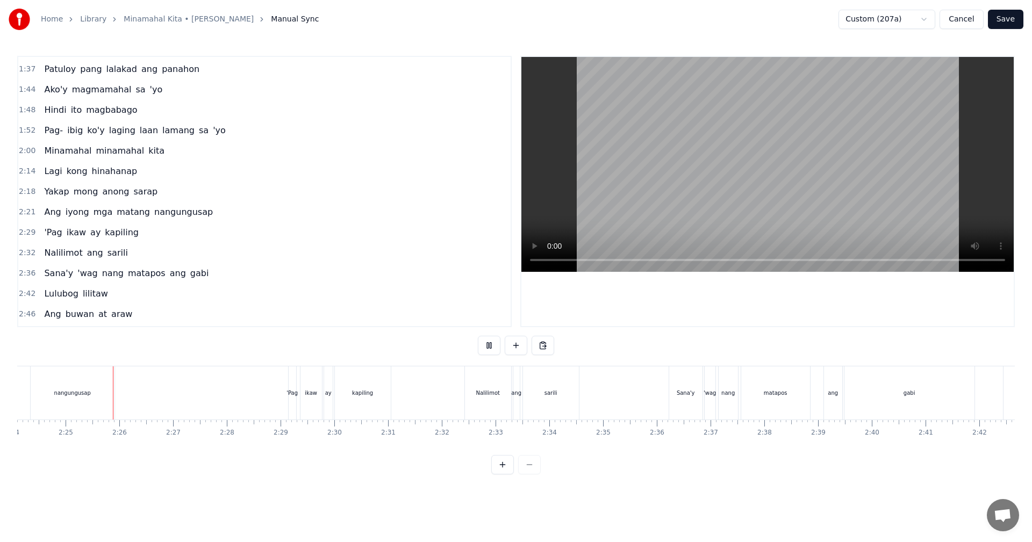
scroll to position [0, 7755]
click at [287, 398] on div "'Pag" at bounding box center [284, 393] width 8 height 53
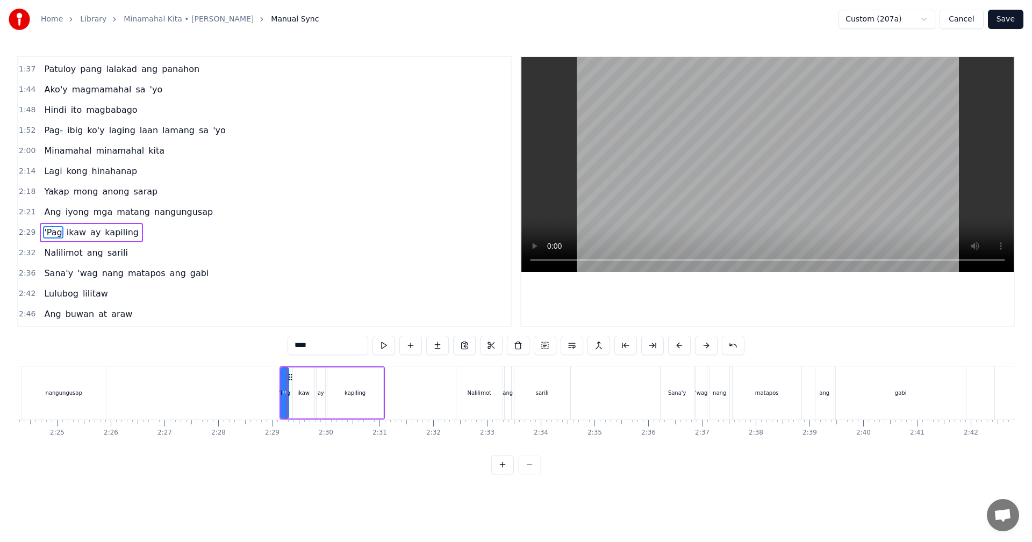
scroll to position [325, 0]
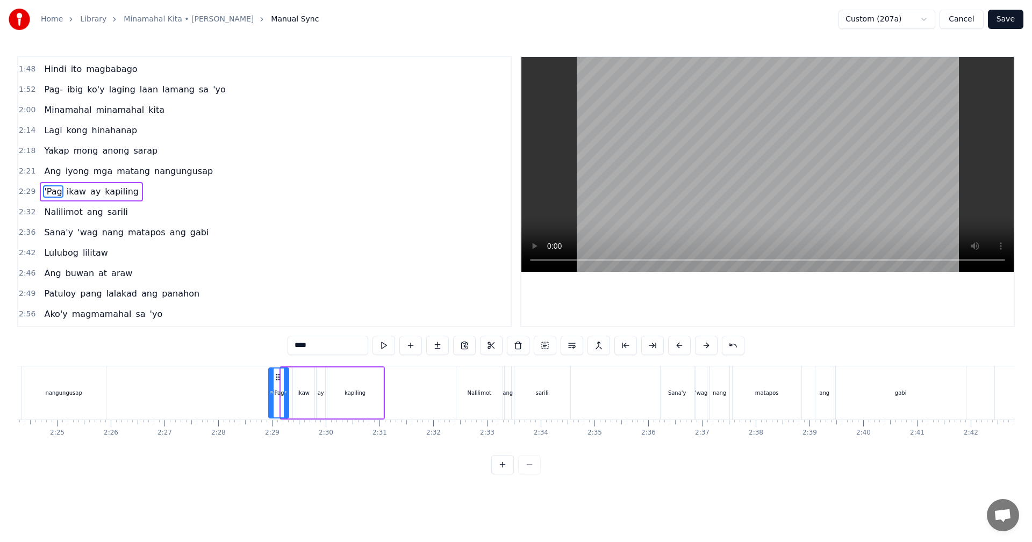
drag, startPoint x: 282, startPoint y: 397, endPoint x: 270, endPoint y: 397, distance: 12.4
click at [270, 397] on icon at bounding box center [271, 393] width 4 height 9
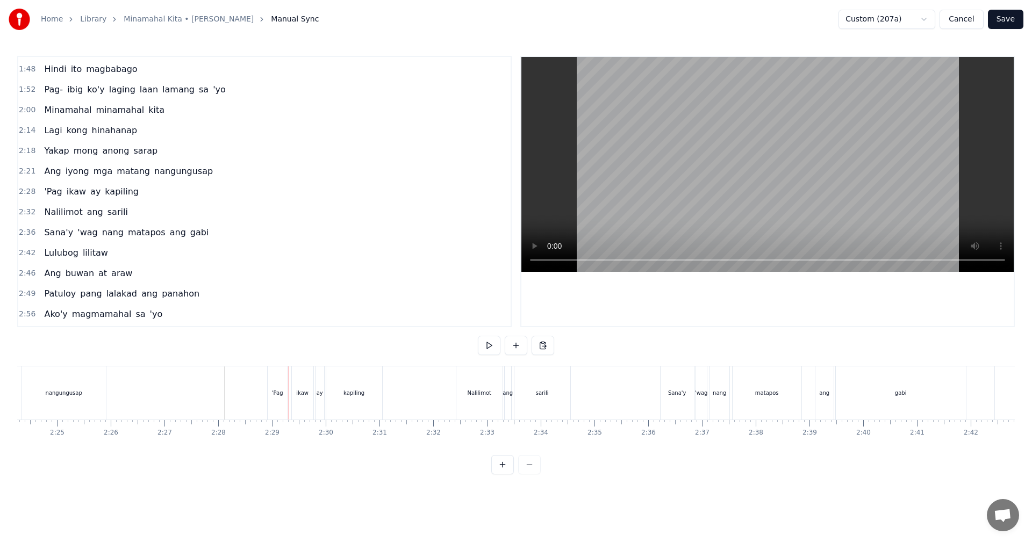
click at [464, 400] on div "Nalilimot" at bounding box center [479, 393] width 46 height 53
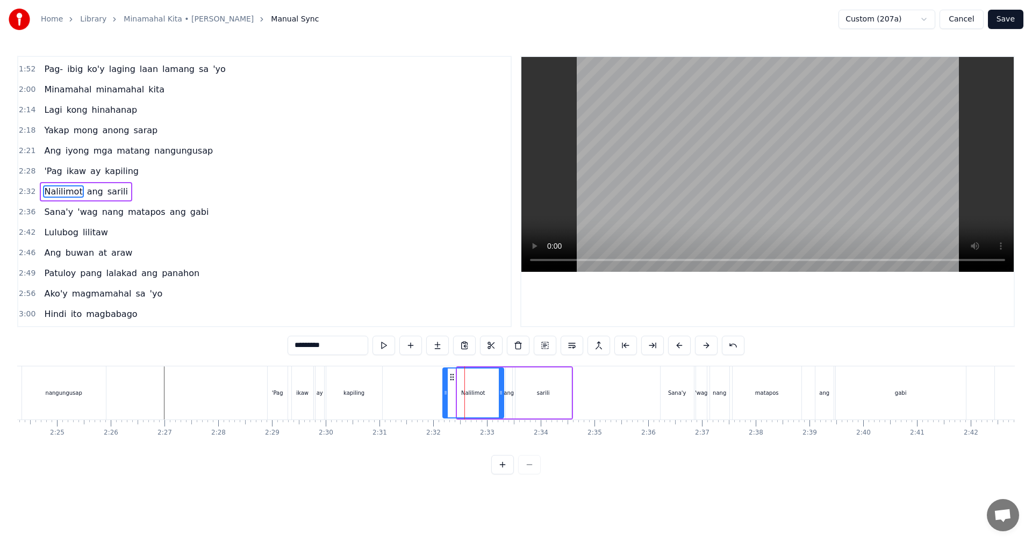
drag, startPoint x: 459, startPoint y: 399, endPoint x: 444, endPoint y: 398, distance: 14.5
click at [444, 398] on div at bounding box center [445, 393] width 4 height 49
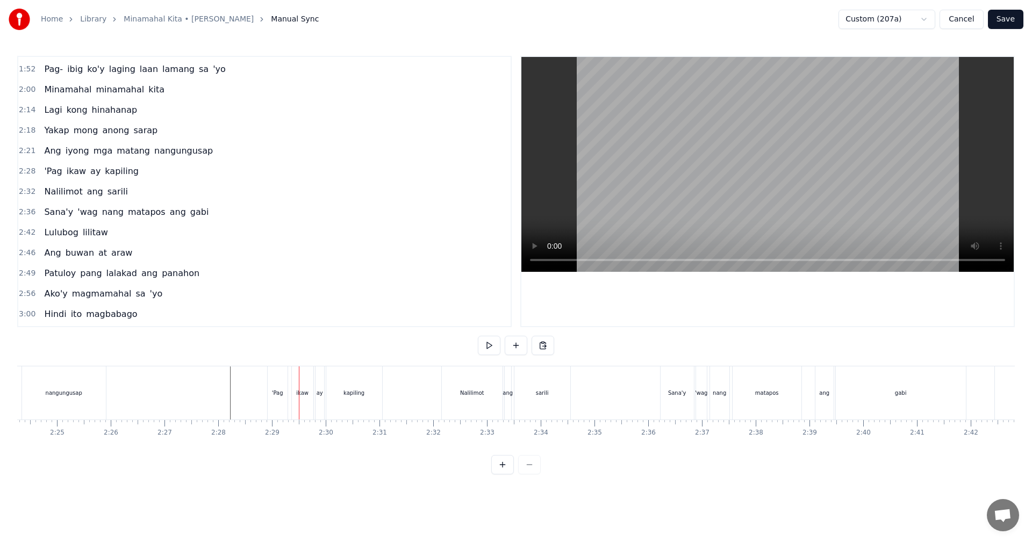
click at [429, 402] on div "araw" at bounding box center [418, 393] width 55 height 53
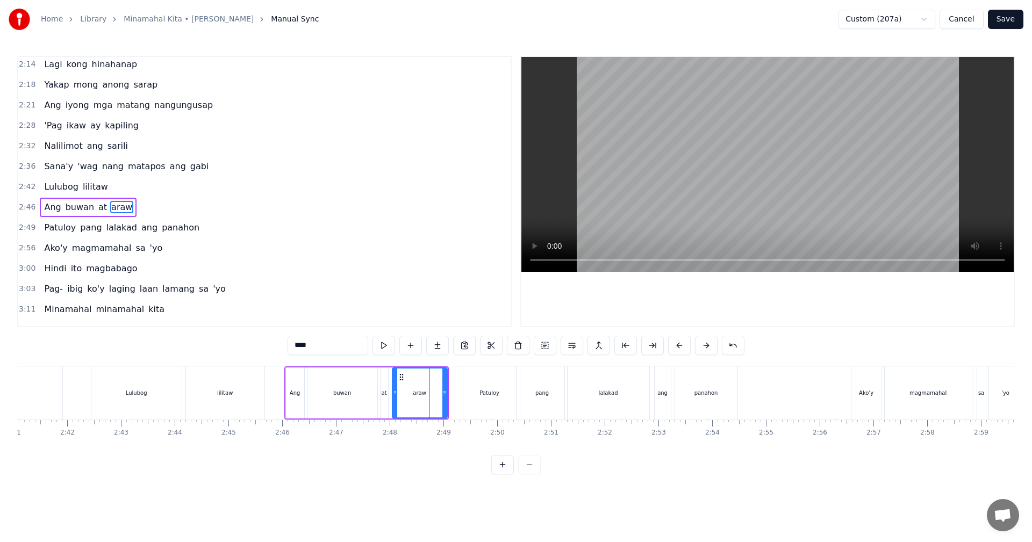
scroll to position [406, 0]
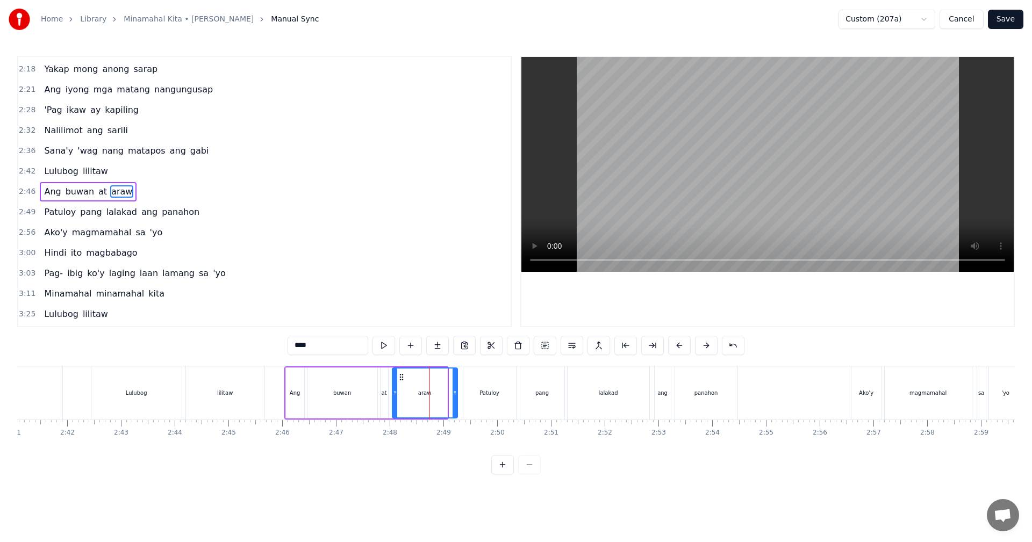
drag, startPoint x: 446, startPoint y: 397, endPoint x: 457, endPoint y: 397, distance: 11.3
click at [457, 397] on div at bounding box center [455, 393] width 4 height 49
drag, startPoint x: 394, startPoint y: 396, endPoint x: 405, endPoint y: 396, distance: 11.3
click at [405, 396] on icon at bounding box center [406, 393] width 4 height 9
click at [383, 400] on div "at" at bounding box center [385, 393] width 8 height 51
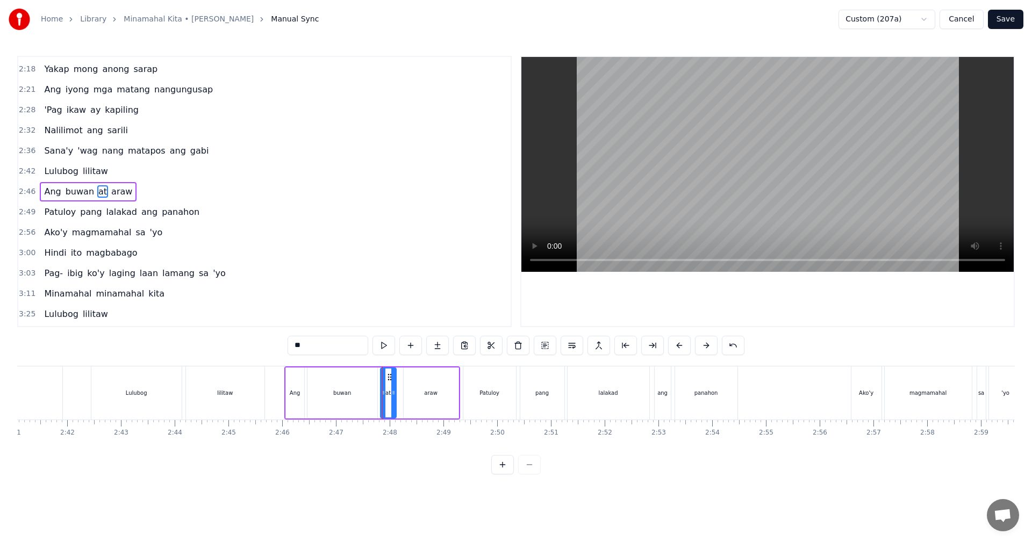
drag, startPoint x: 386, startPoint y: 399, endPoint x: 395, endPoint y: 399, distance: 9.1
click at [395, 399] on div at bounding box center [393, 393] width 4 height 49
click at [388, 399] on div at bounding box center [387, 393] width 4 height 49
click at [360, 395] on div "buwan" at bounding box center [342, 393] width 70 height 51
type input "*****"
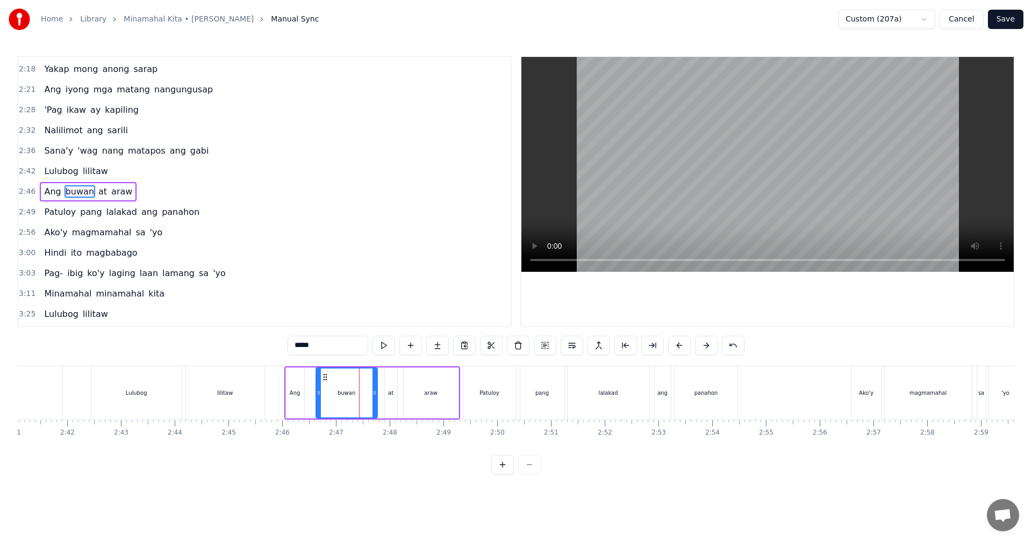
drag, startPoint x: 308, startPoint y: 398, endPoint x: 317, endPoint y: 398, distance: 8.6
click at [317, 398] on div at bounding box center [319, 393] width 4 height 49
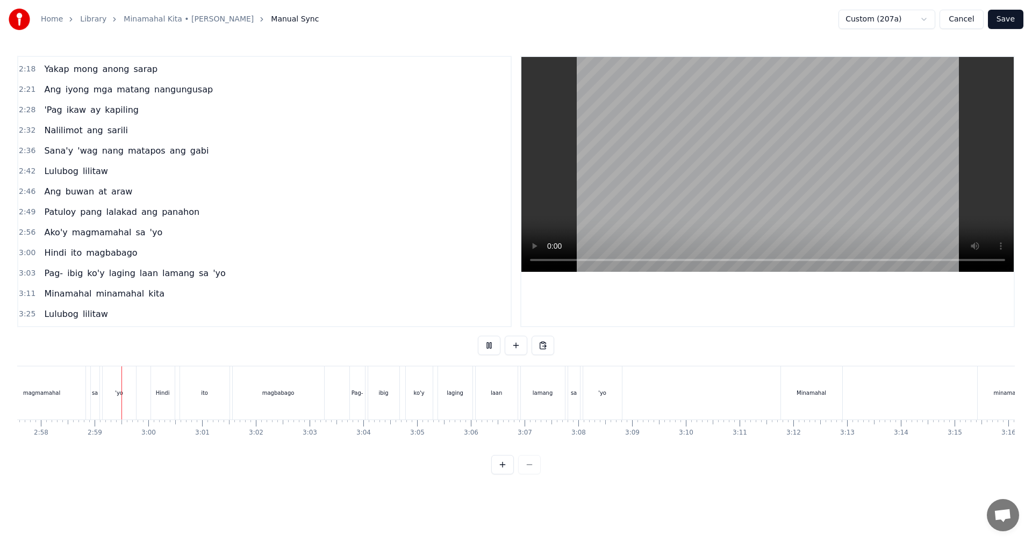
scroll to position [0, 9561]
click at [151, 393] on div "Hindi" at bounding box center [146, 393] width 14 height 8
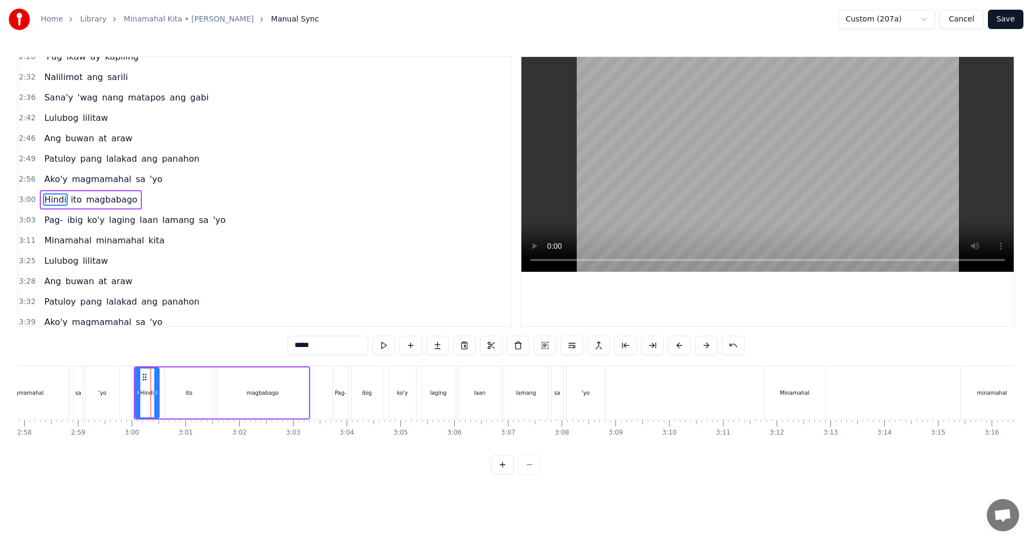
scroll to position [468, 0]
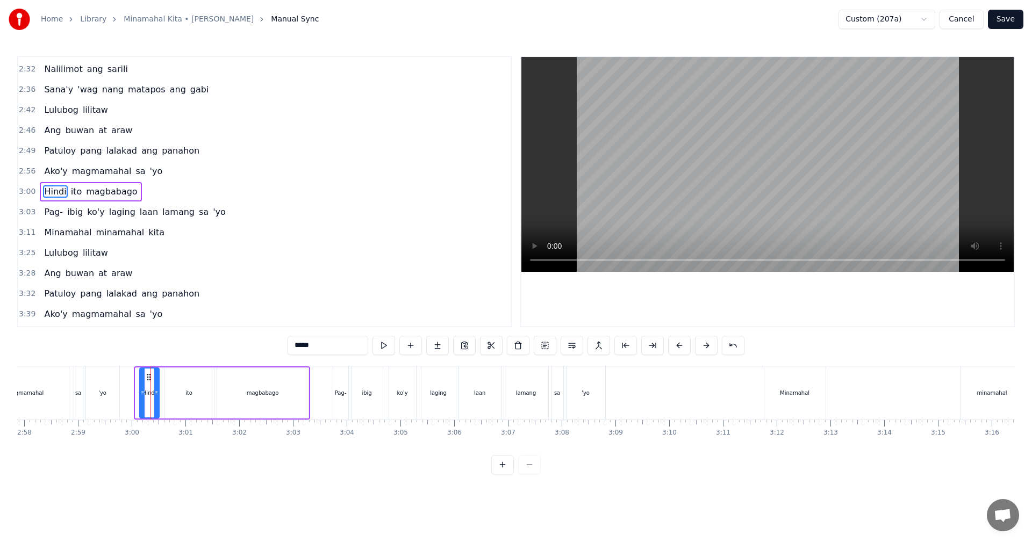
click at [142, 398] on div at bounding box center [142, 393] width 4 height 49
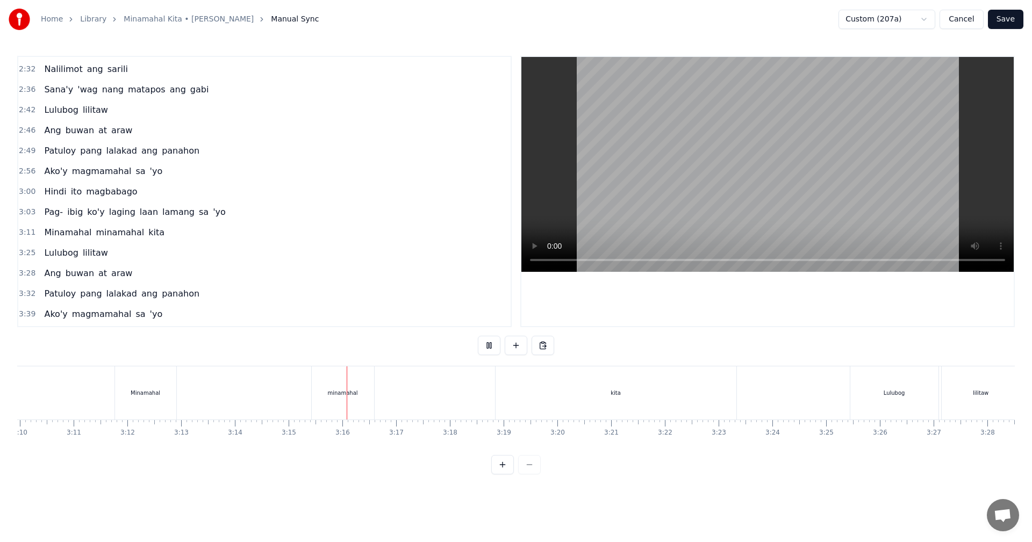
scroll to position [0, 10455]
click at [311, 391] on div "kita" at bounding box center [372, 393] width 241 height 53
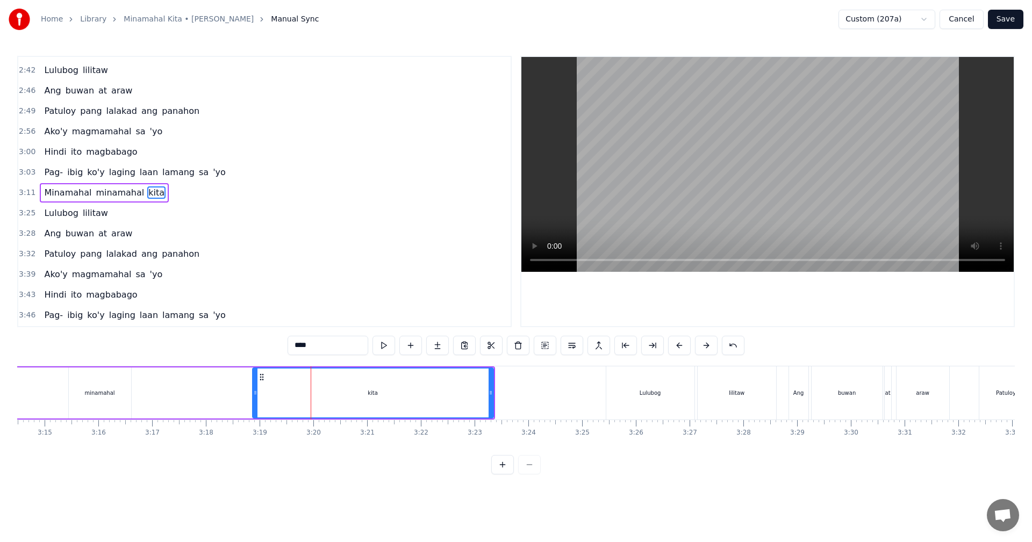
scroll to position [509, 0]
drag, startPoint x: 254, startPoint y: 395, endPoint x: 241, endPoint y: 395, distance: 12.9
click at [241, 395] on icon at bounding box center [243, 393] width 4 height 9
click at [379, 401] on div "kita" at bounding box center [366, 393] width 253 height 49
drag, startPoint x: 492, startPoint y: 400, endPoint x: 403, endPoint y: 397, distance: 89.8
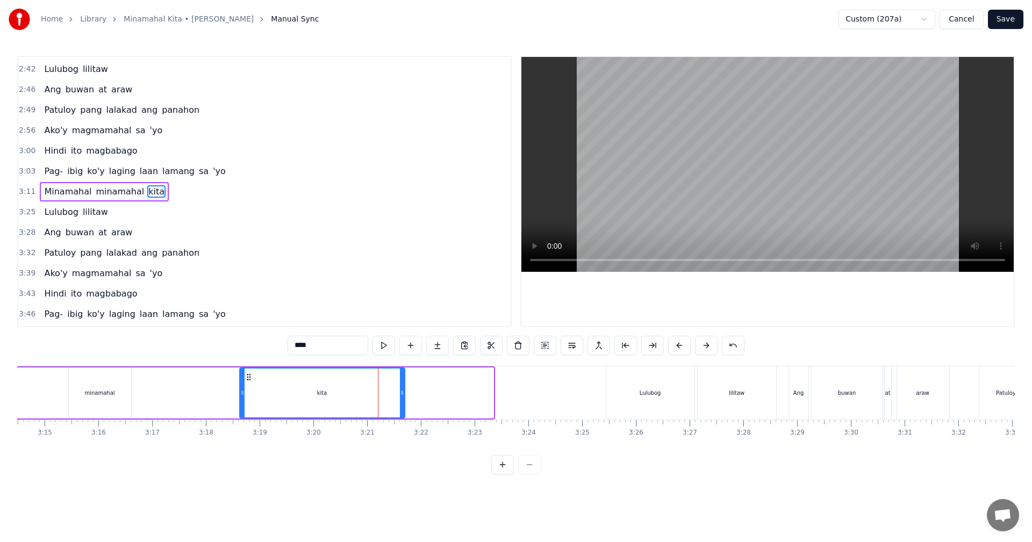
click at [403, 397] on div at bounding box center [402, 393] width 4 height 49
click at [217, 387] on div "Minamahal minamahal kita" at bounding box center [137, 393] width 535 height 53
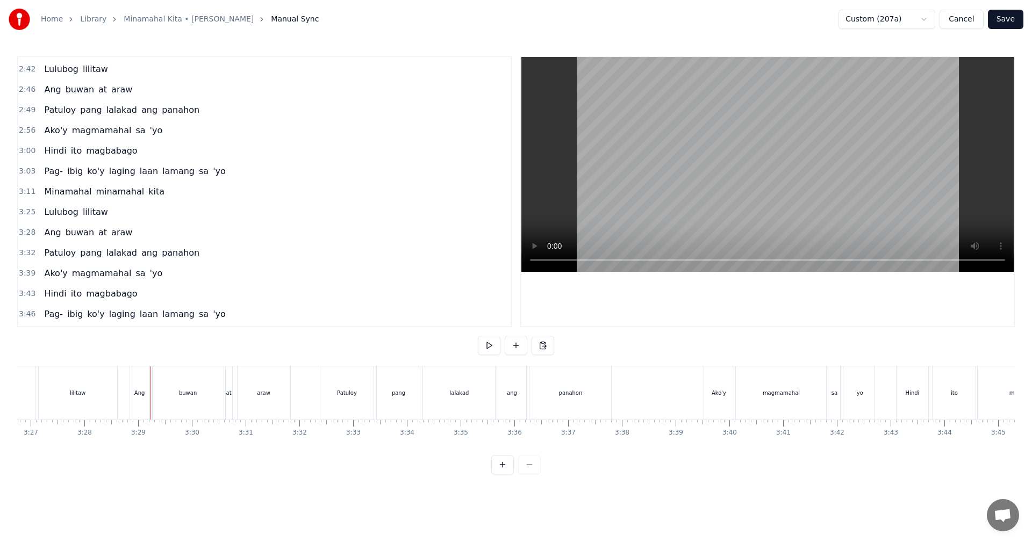
scroll to position [0, 11165]
click at [85, 396] on div "Ang" at bounding box center [88, 393] width 11 height 8
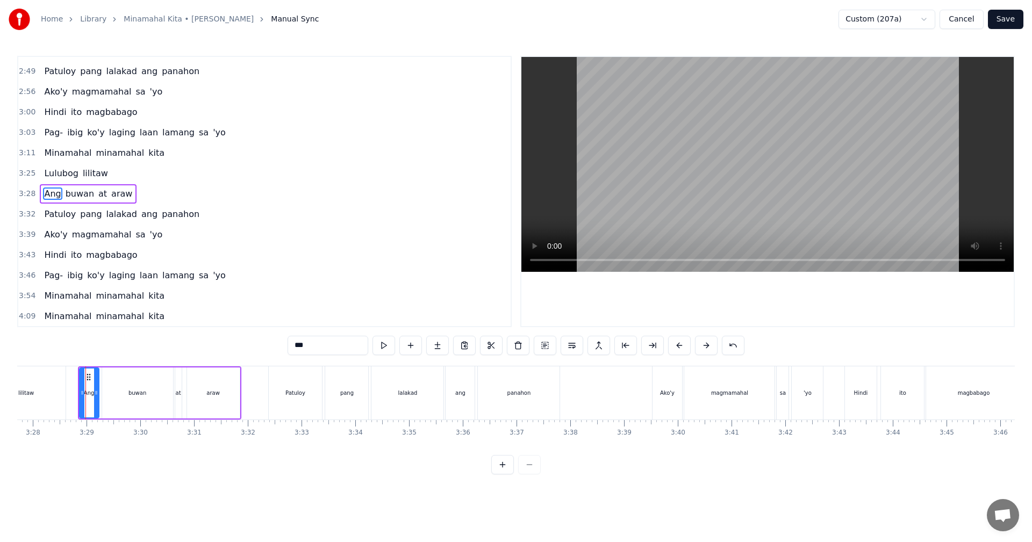
scroll to position [548, 0]
drag, startPoint x: 97, startPoint y: 400, endPoint x: 110, endPoint y: 400, distance: 13.4
click at [119, 404] on div at bounding box center [118, 393] width 4 height 49
drag, startPoint x: 81, startPoint y: 396, endPoint x: 134, endPoint y: 400, distance: 53.4
click at [94, 398] on div at bounding box center [95, 393] width 4 height 49
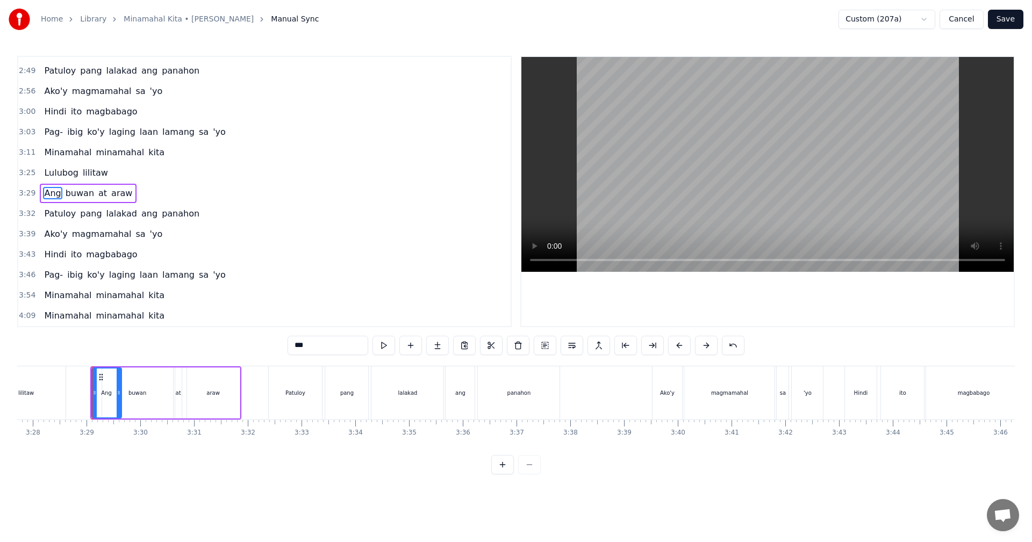
click at [155, 400] on div "buwan" at bounding box center [137, 393] width 71 height 51
drag, startPoint x: 105, startPoint y: 397, endPoint x: 120, endPoint y: 397, distance: 14.5
click at [120, 397] on icon at bounding box center [119, 393] width 4 height 9
click at [209, 398] on div "araw" at bounding box center [213, 393] width 53 height 51
drag, startPoint x: 190, startPoint y: 398, endPoint x: 196, endPoint y: 400, distance: 6.1
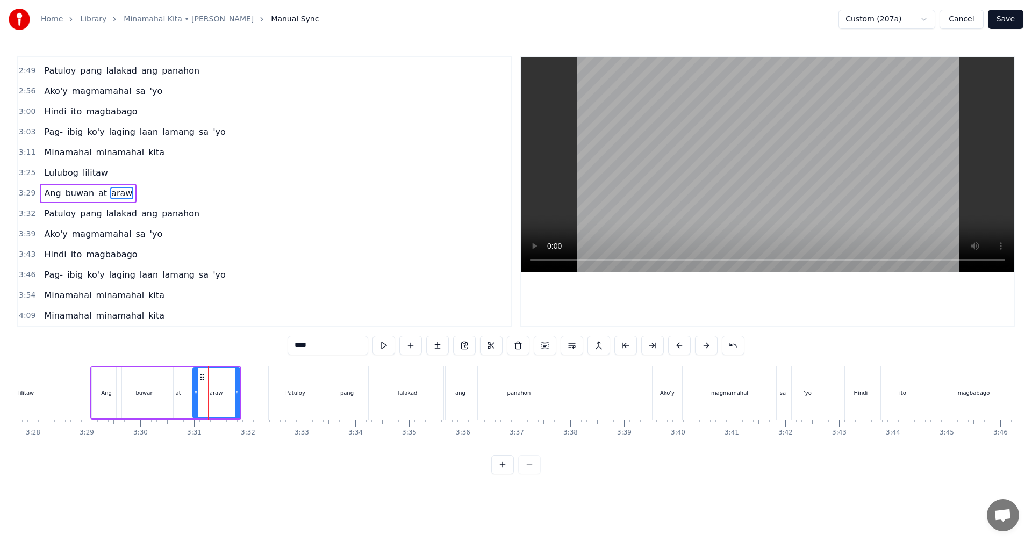
click at [198, 400] on div at bounding box center [196, 393] width 4 height 49
click at [176, 400] on div "at" at bounding box center [178, 393] width 6 height 51
type input "**"
drag, startPoint x: 179, startPoint y: 399, endPoint x: 186, endPoint y: 399, distance: 7.0
click at [186, 399] on div at bounding box center [187, 393] width 4 height 49
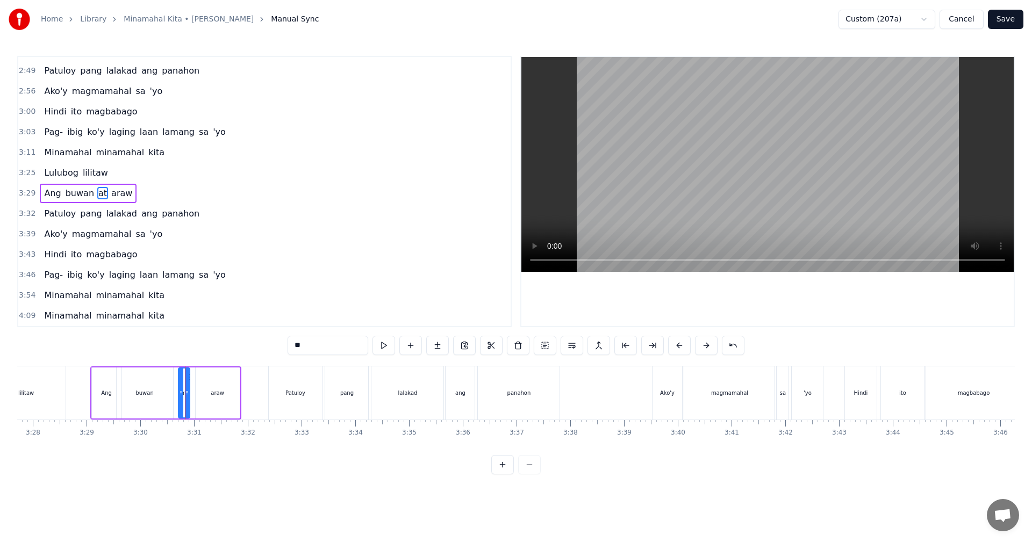
click at [180, 400] on div at bounding box center [181, 393] width 4 height 49
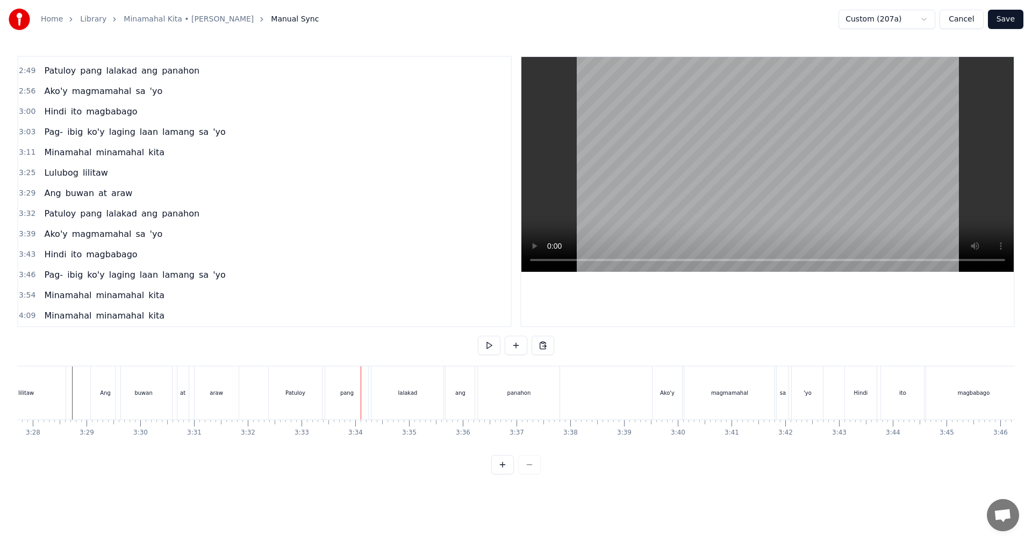
click at [217, 395] on div "araw" at bounding box center [216, 393] width 13 height 8
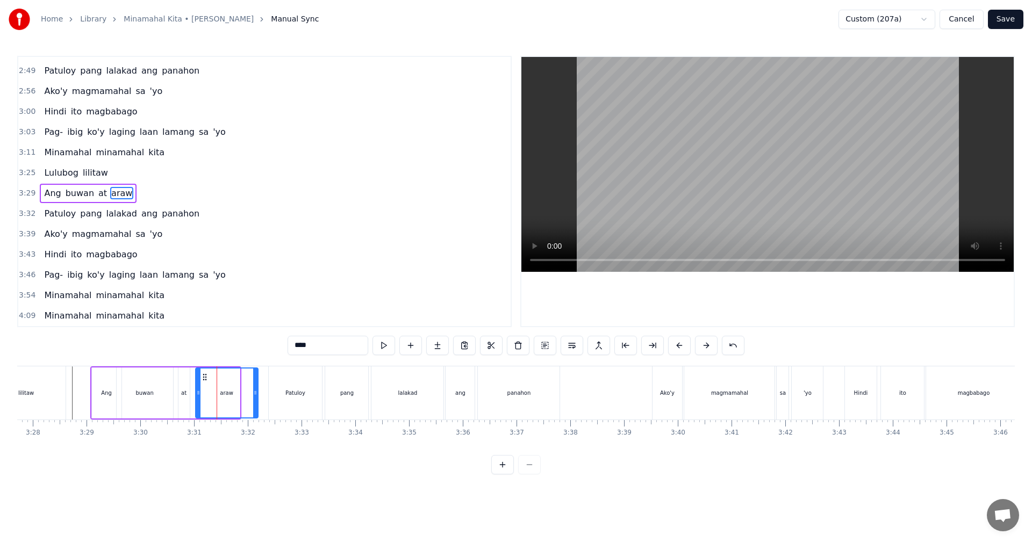
drag, startPoint x: 237, startPoint y: 398, endPoint x: 255, endPoint y: 399, distance: 18.3
click at [255, 399] on div at bounding box center [255, 393] width 4 height 49
drag, startPoint x: 197, startPoint y: 400, endPoint x: 206, endPoint y: 402, distance: 8.9
click at [206, 402] on div at bounding box center [207, 393] width 4 height 49
click at [182, 399] on div "at" at bounding box center [183, 393] width 11 height 51
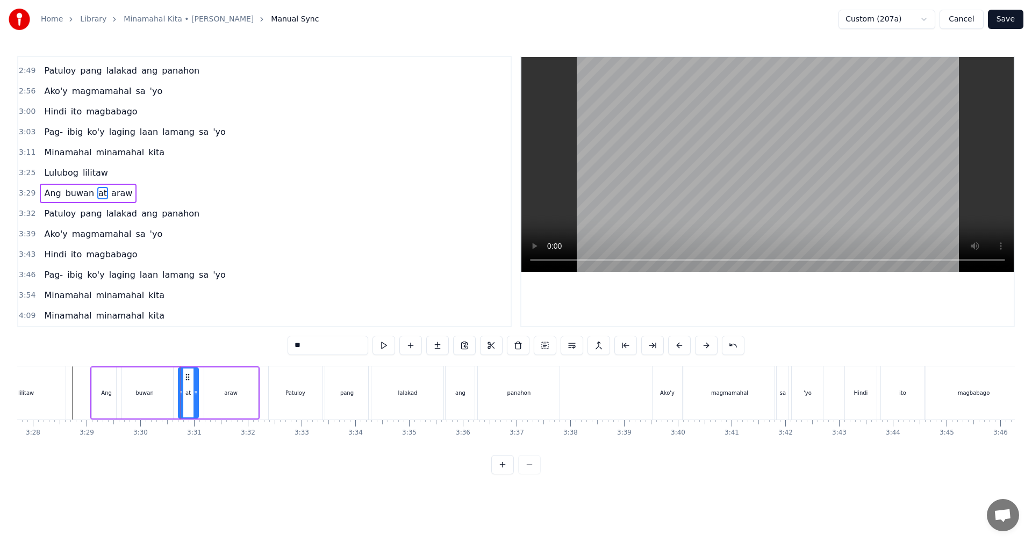
drag, startPoint x: 186, startPoint y: 399, endPoint x: 192, endPoint y: 400, distance: 6.0
click at [195, 400] on div at bounding box center [196, 393] width 4 height 49
drag, startPoint x: 182, startPoint y: 398, endPoint x: 188, endPoint y: 400, distance: 6.6
click at [188, 400] on div at bounding box center [187, 393] width 4 height 49
click at [158, 400] on div "buwan" at bounding box center [145, 393] width 56 height 51
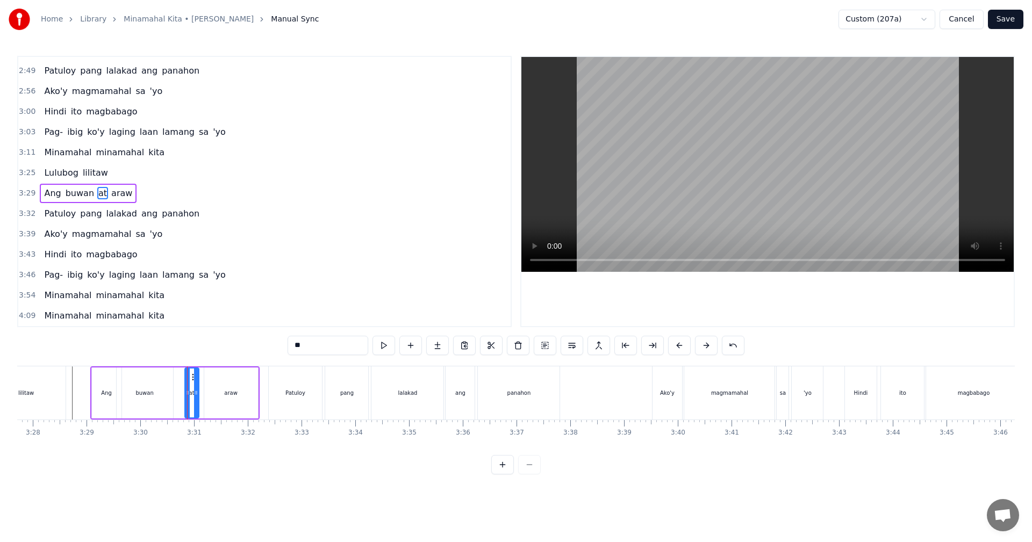
type input "*****"
drag, startPoint x: 171, startPoint y: 399, endPoint x: 179, endPoint y: 401, distance: 8.3
click at [179, 401] on div at bounding box center [178, 393] width 4 height 49
drag, startPoint x: 119, startPoint y: 396, endPoint x: 133, endPoint y: 399, distance: 14.8
click at [133, 399] on div at bounding box center [132, 393] width 4 height 49
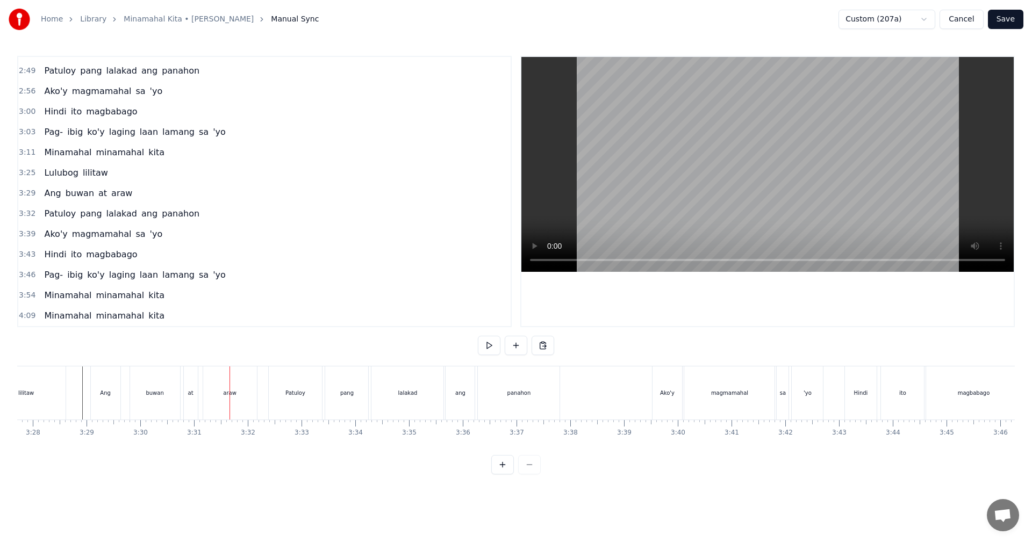
click at [140, 394] on div "buwan" at bounding box center [155, 393] width 50 height 53
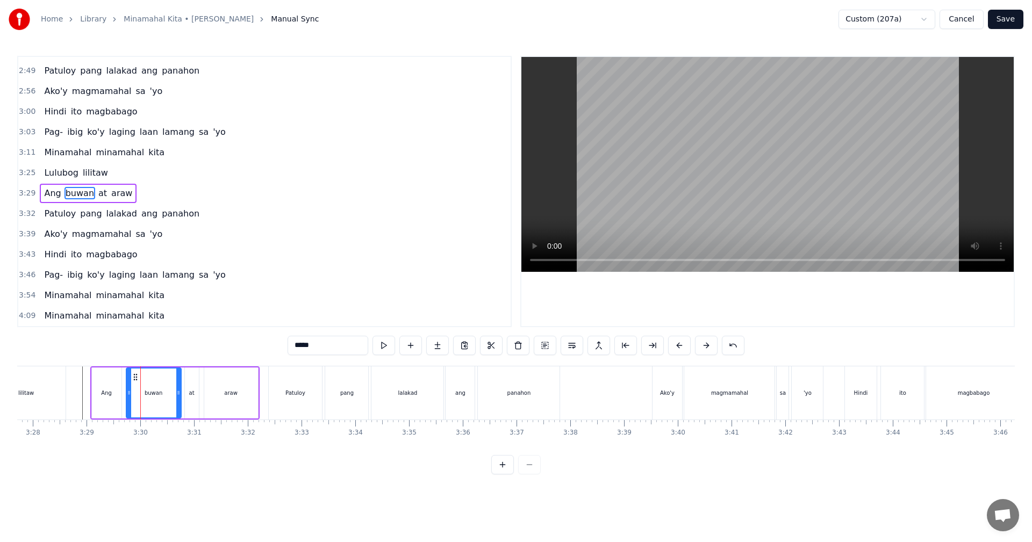
click at [127, 395] on icon at bounding box center [129, 393] width 4 height 9
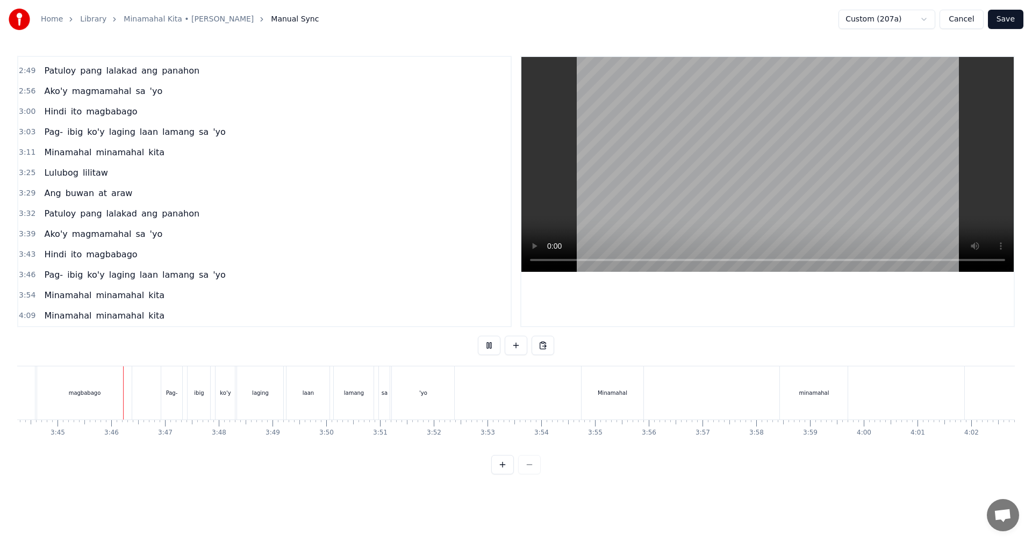
scroll to position [0, 12063]
click at [92, 391] on div "magbabago" at bounding box center [75, 393] width 95 height 53
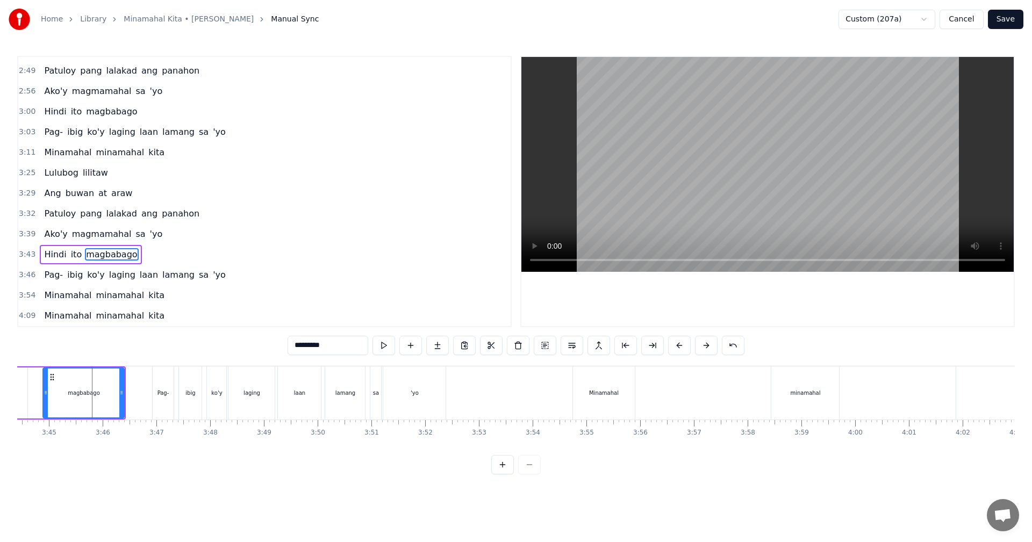
drag, startPoint x: 33, startPoint y: 396, endPoint x: 48, endPoint y: 399, distance: 14.9
click at [47, 399] on div at bounding box center [46, 393] width 4 height 49
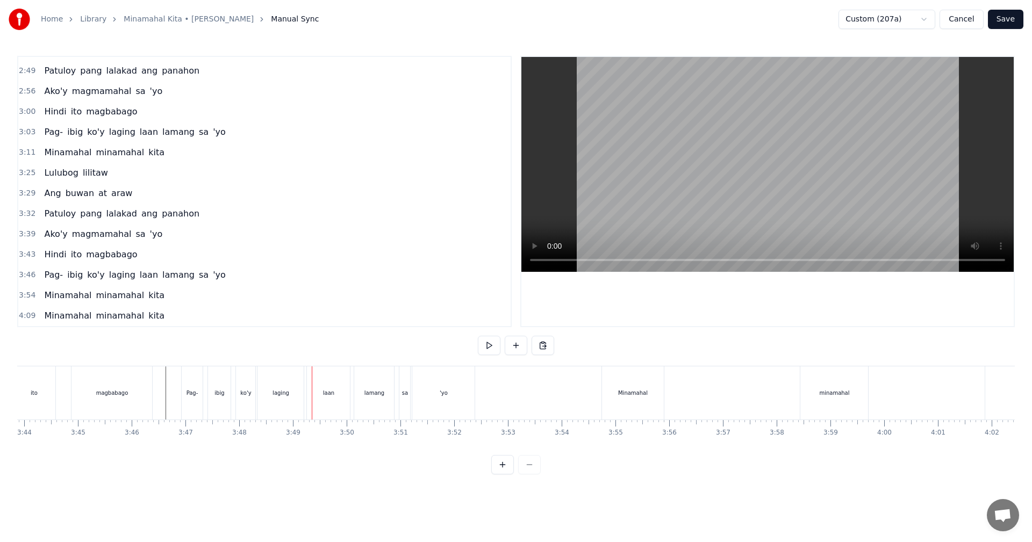
click at [277, 399] on div "laging" at bounding box center [280, 393] width 46 height 53
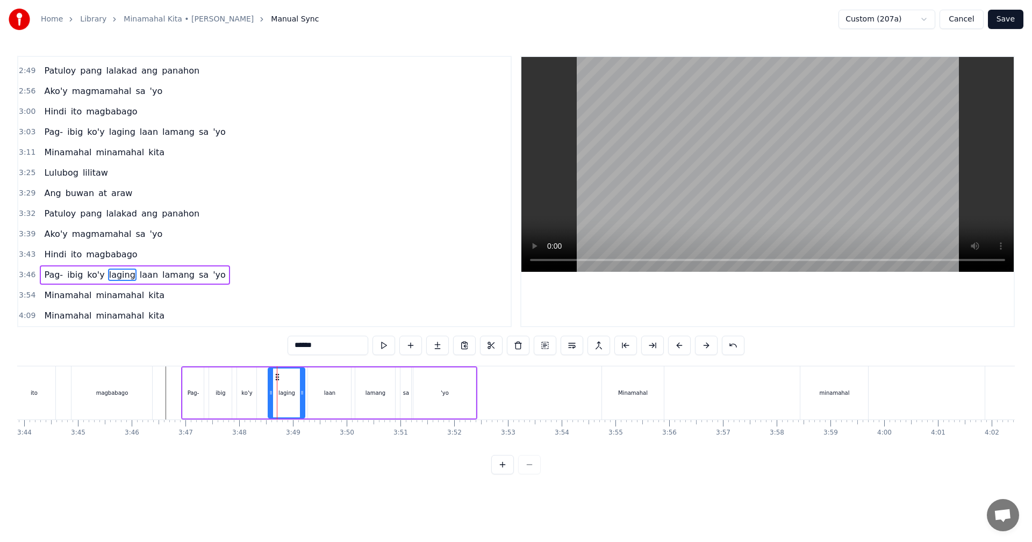
drag, startPoint x: 261, startPoint y: 397, endPoint x: 272, endPoint y: 400, distance: 11.2
click at [272, 400] on div at bounding box center [271, 393] width 4 height 49
drag, startPoint x: 303, startPoint y: 398, endPoint x: 280, endPoint y: 398, distance: 22.6
click at [311, 399] on div at bounding box center [310, 393] width 4 height 49
click at [250, 396] on div "ko'y" at bounding box center [246, 393] width 11 height 8
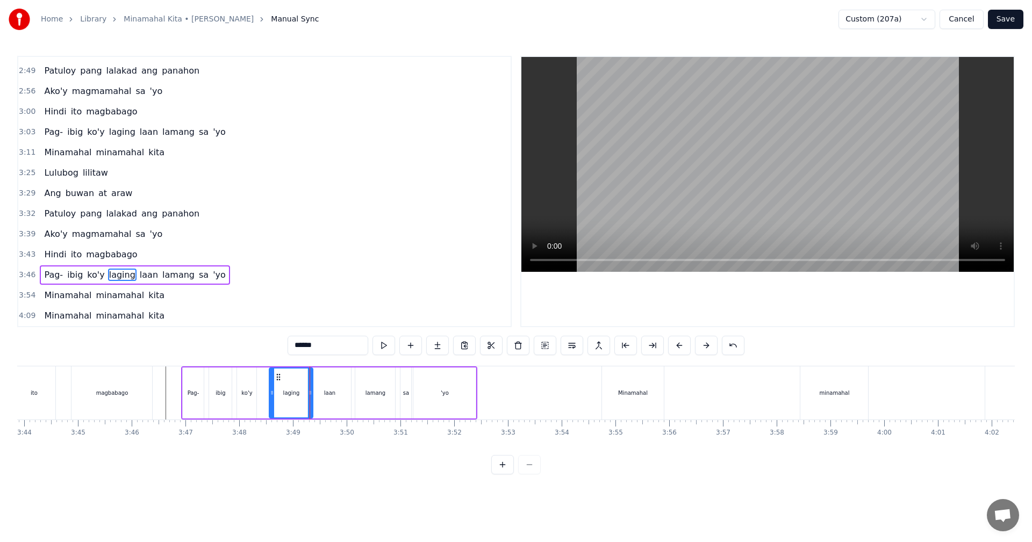
type input "****"
click at [262, 398] on div at bounding box center [261, 393] width 4 height 49
click at [244, 393] on icon at bounding box center [243, 393] width 4 height 9
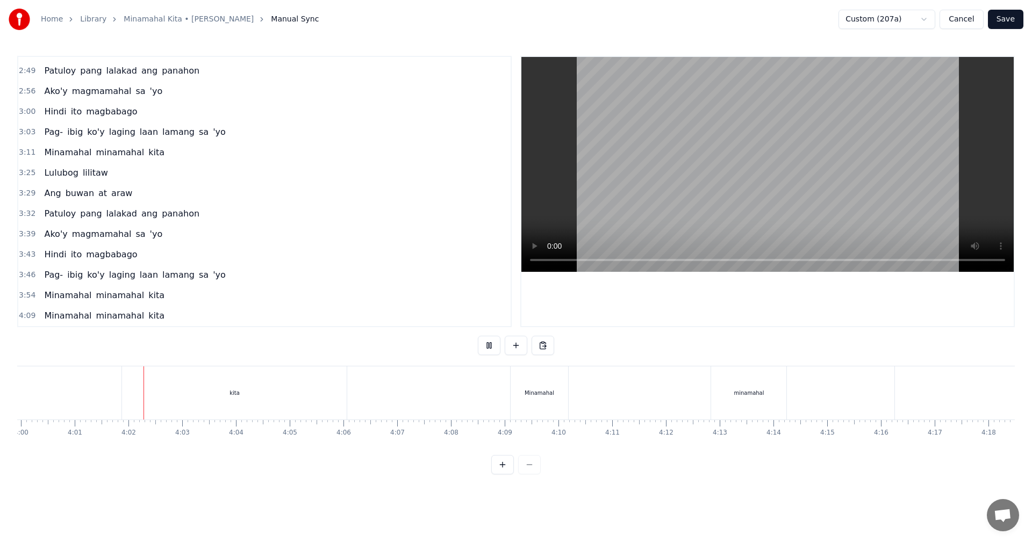
scroll to position [0, 12935]
click at [262, 384] on div "kita" at bounding box center [196, 393] width 225 height 53
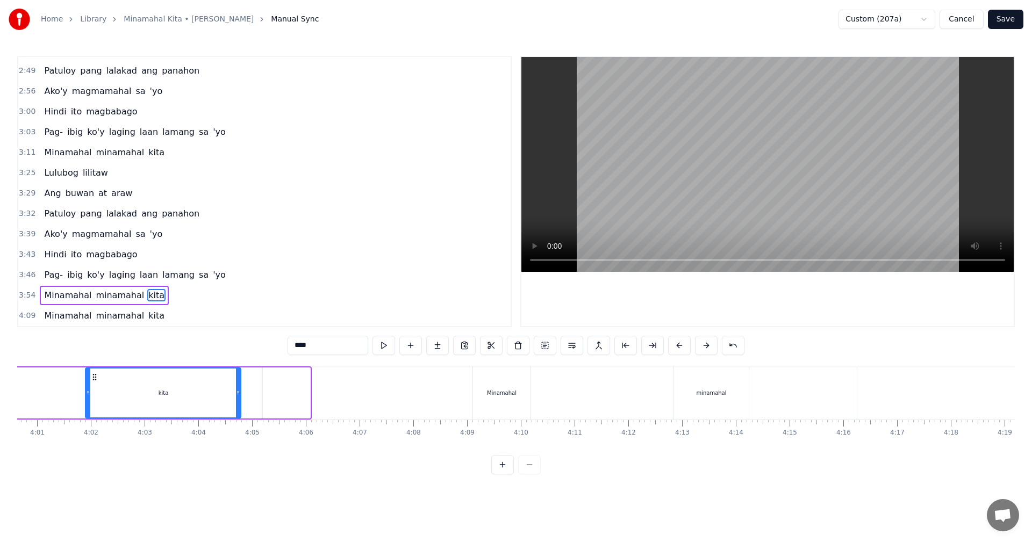
drag, startPoint x: 309, startPoint y: 406, endPoint x: 240, endPoint y: 406, distance: 69.3
click at [240, 406] on div at bounding box center [238, 393] width 4 height 49
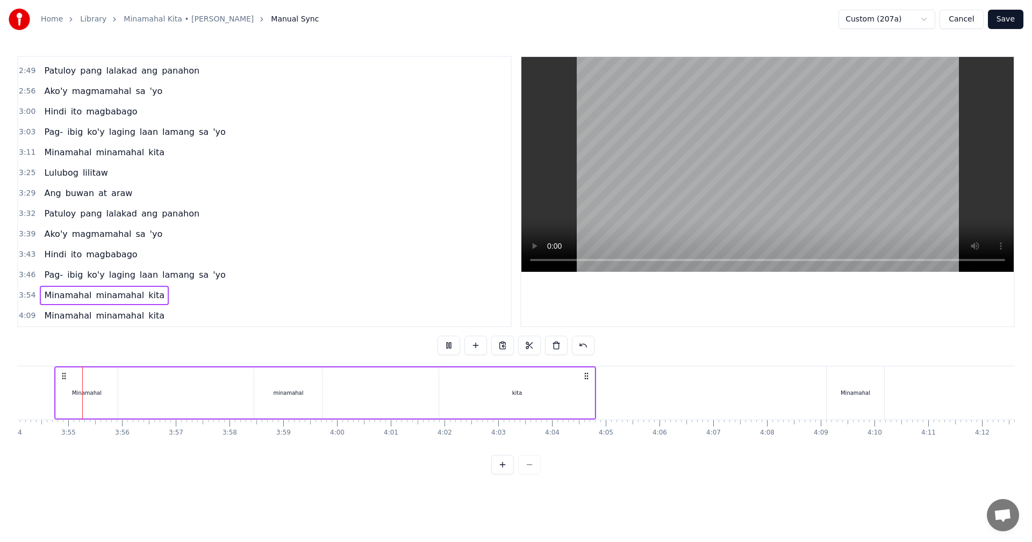
scroll to position [0, 12575]
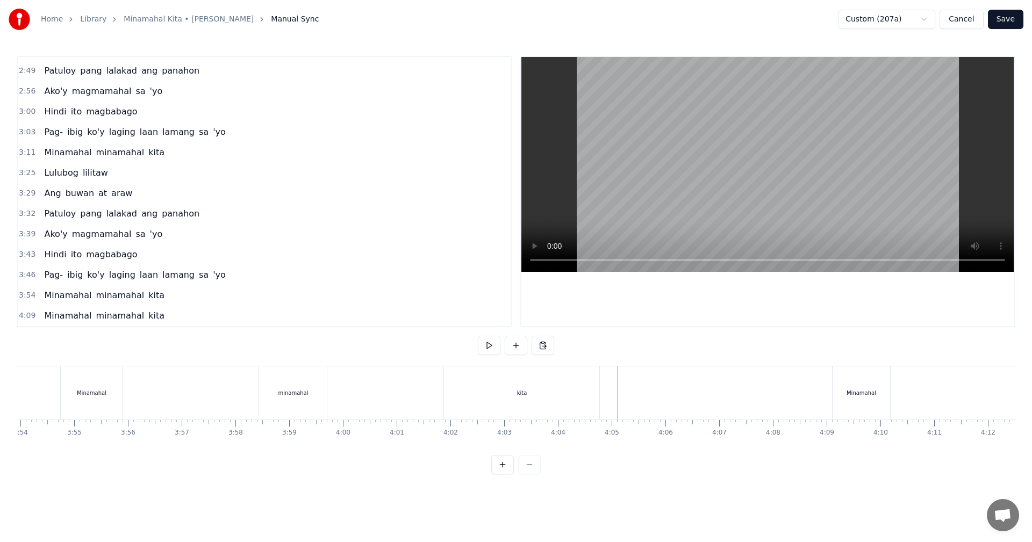
click at [585, 388] on div "kita" at bounding box center [521, 393] width 155 height 53
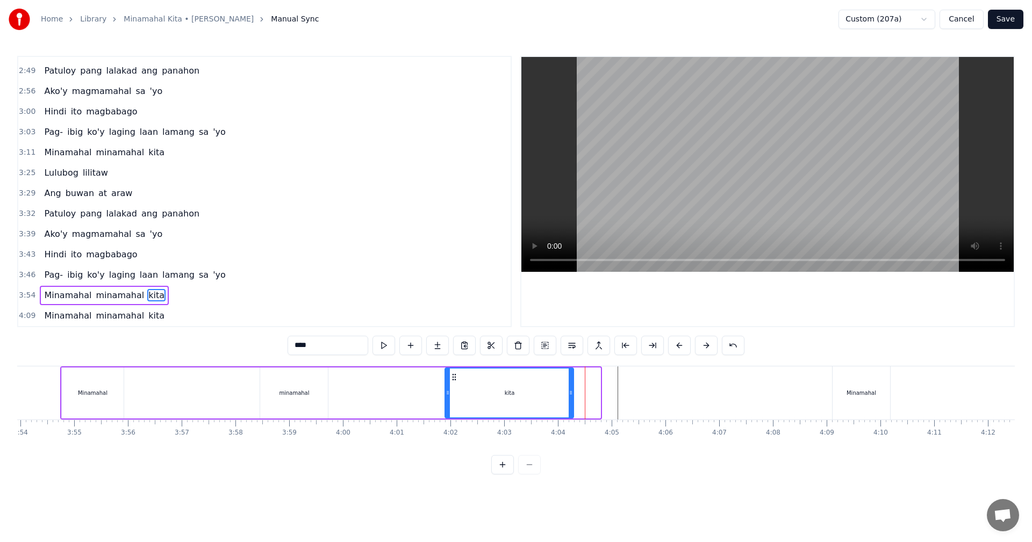
drag, startPoint x: 599, startPoint y: 393, endPoint x: 572, endPoint y: 393, distance: 27.4
click at [572, 393] on icon at bounding box center [571, 393] width 4 height 9
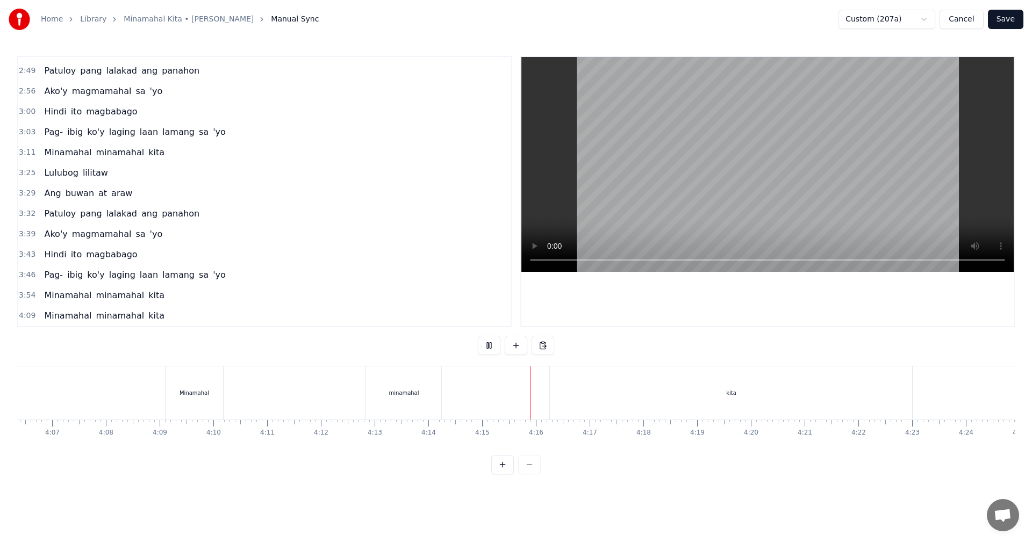
scroll to position [0, 13284]
click at [784, 404] on div "kita" at bounding box center [690, 393] width 362 height 53
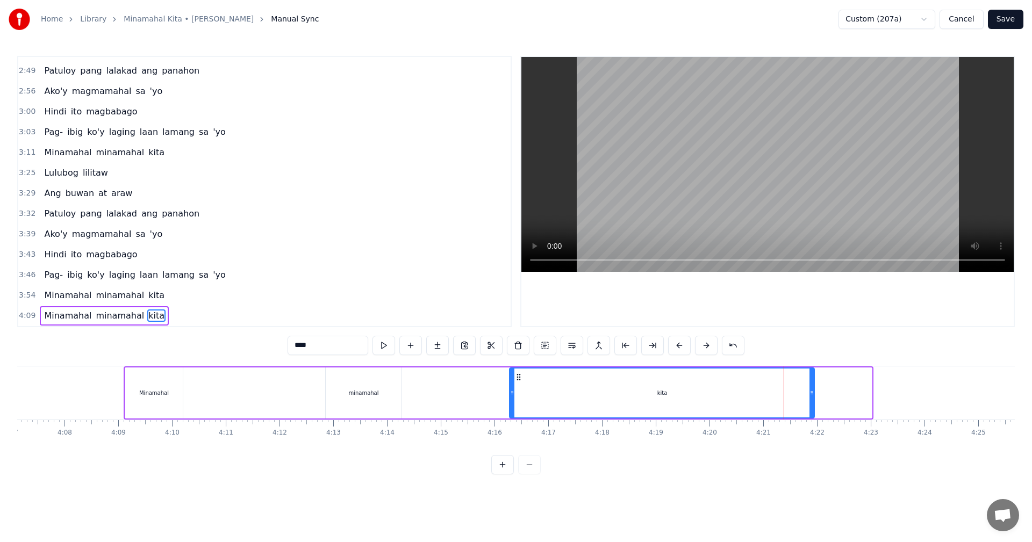
drag, startPoint x: 871, startPoint y: 399, endPoint x: 813, endPoint y: 399, distance: 58.6
click at [813, 399] on div at bounding box center [812, 393] width 4 height 49
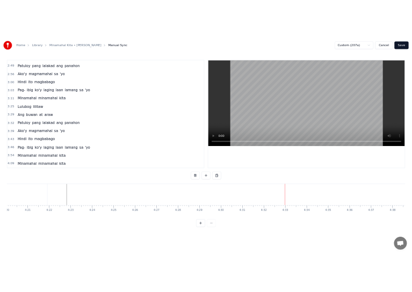
scroll to position [0, 13994]
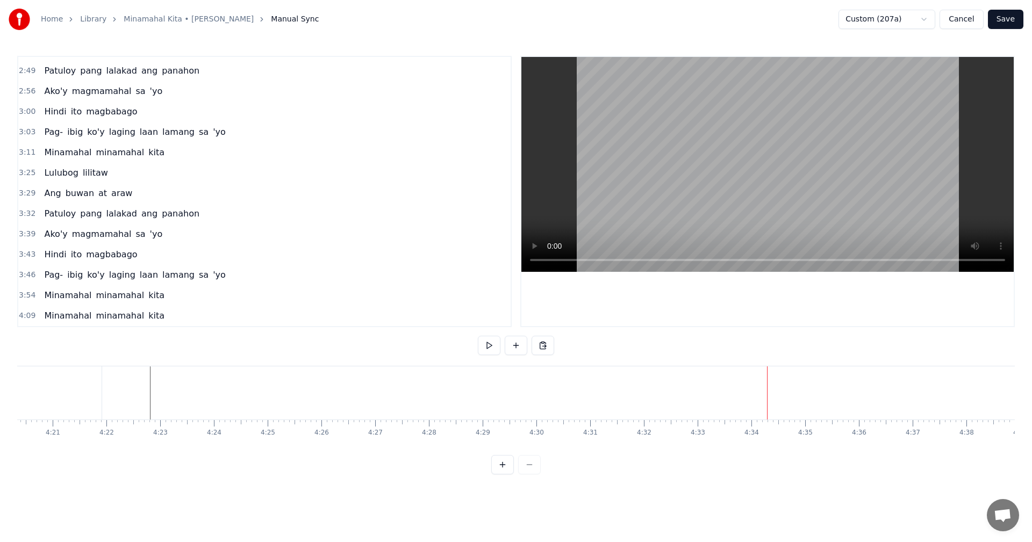
click at [1015, 17] on button "Save" at bounding box center [1005, 19] width 35 height 19
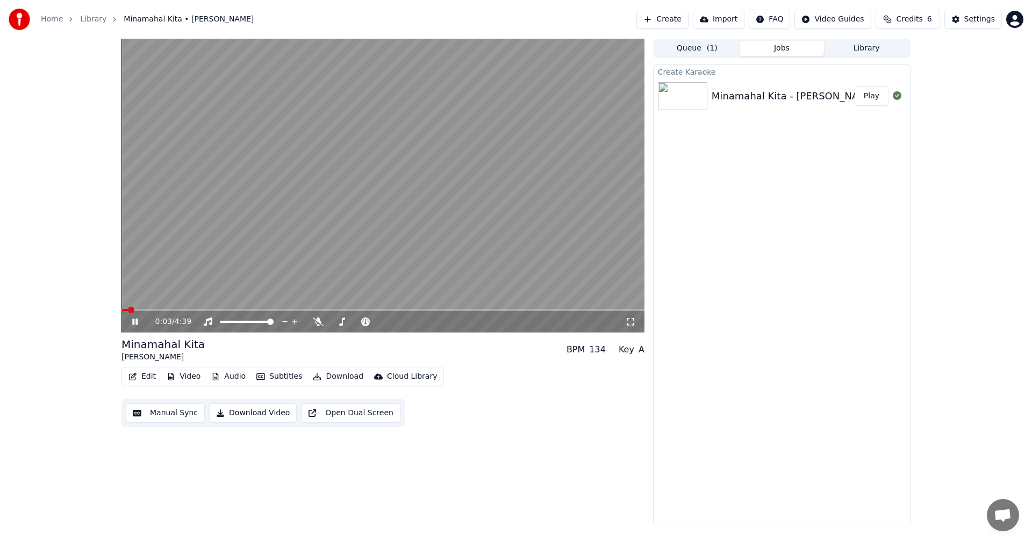
click at [633, 321] on icon at bounding box center [630, 322] width 11 height 9
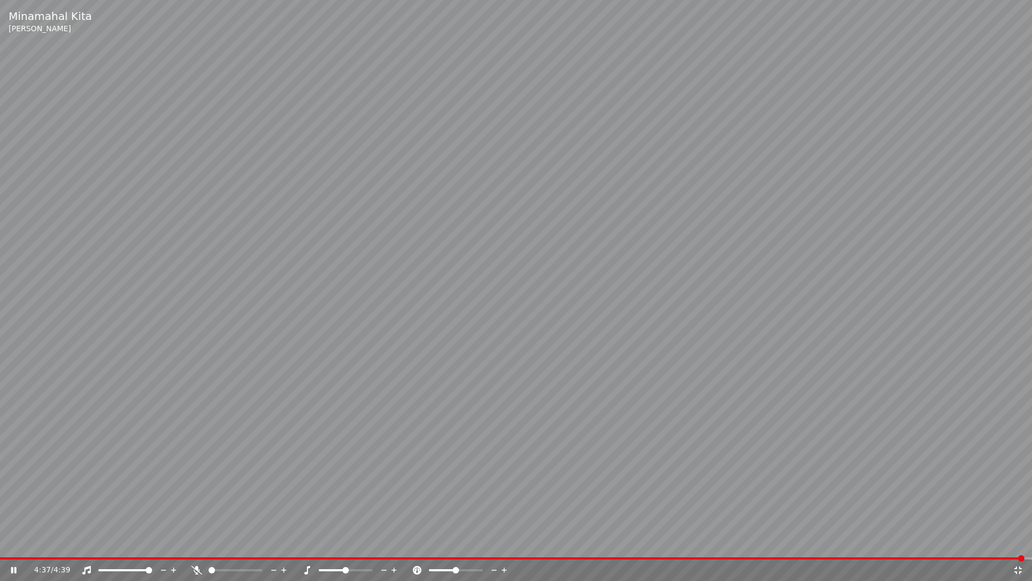
click at [1019, 542] on icon at bounding box center [1018, 569] width 11 height 9
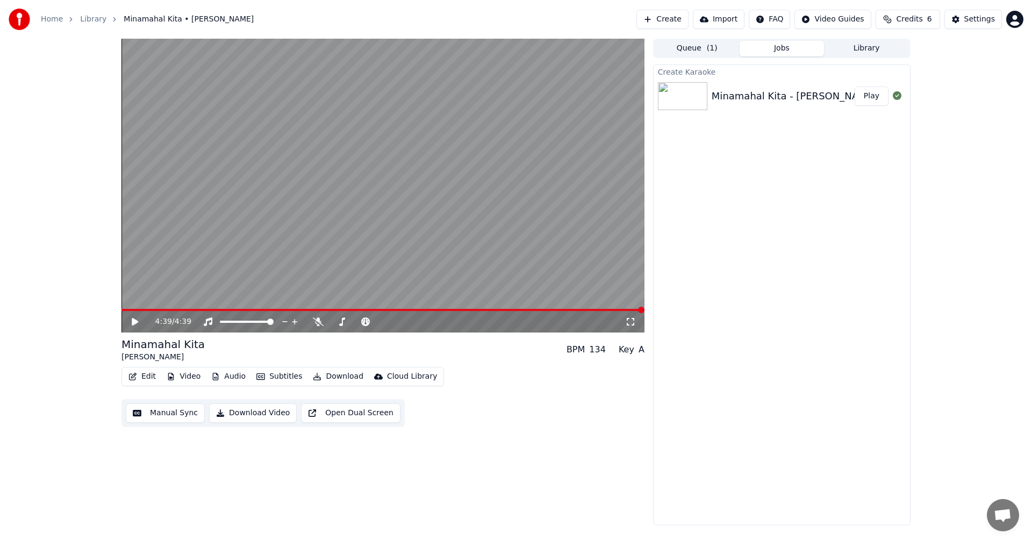
click at [251, 412] on button "Download Video" at bounding box center [253, 413] width 88 height 19
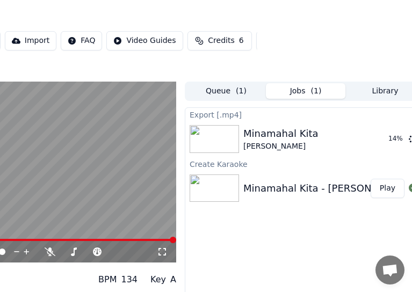
scroll to position [0, 169]
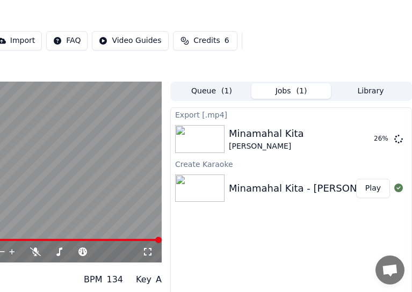
click at [112, 1] on div "Home Library Minamahal Kita • [PERSON_NAME] Create Import FAQ Video Guides Cred…" at bounding box center [37, 41] width 412 height 82
